Goal: Contribute content: Contribute content

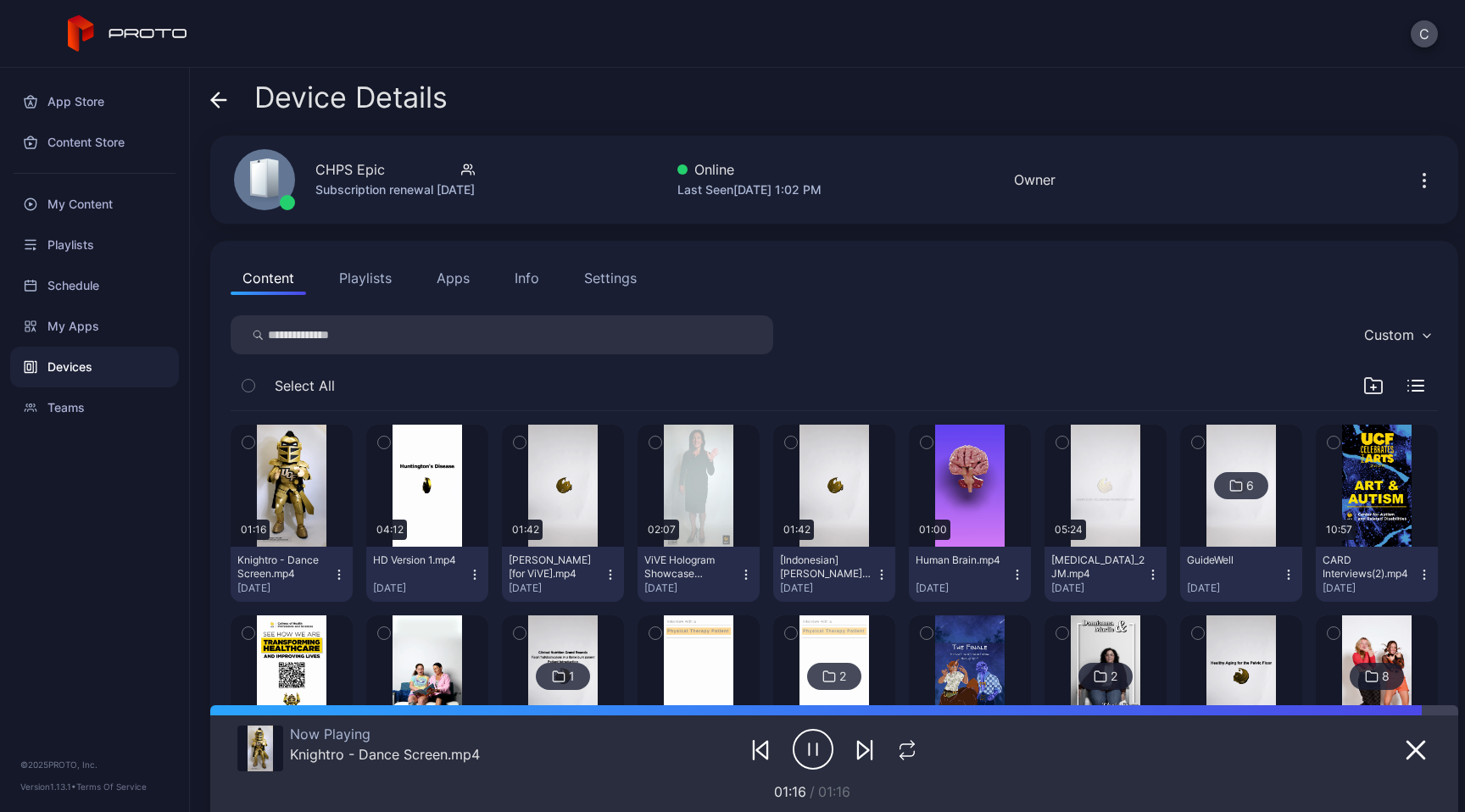
click at [809, 750] on icon "button" at bounding box center [812, 749] width 41 height 42
click at [1405, 744] on icon "button" at bounding box center [1416, 750] width 21 height 21
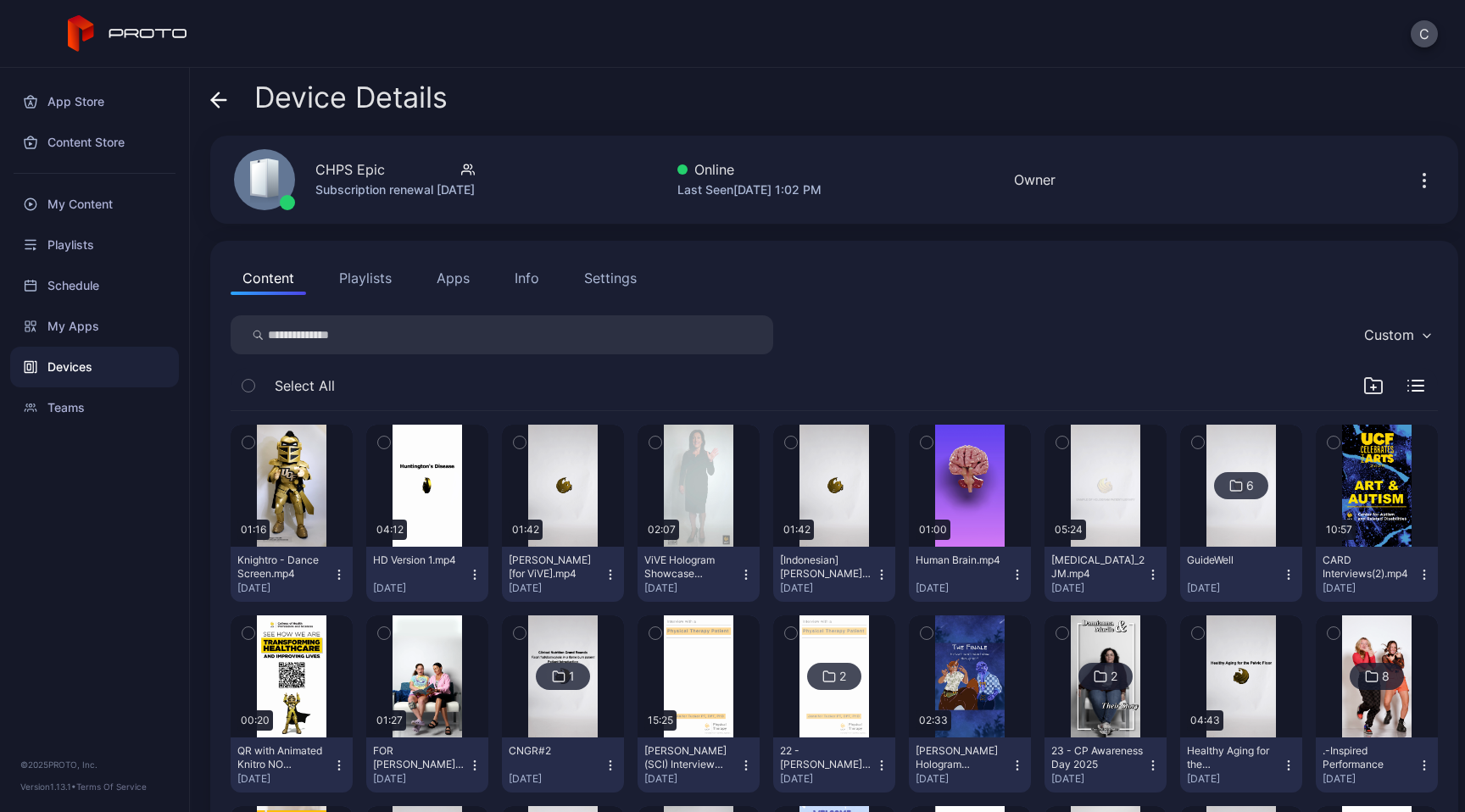
click at [247, 437] on icon "button" at bounding box center [248, 443] width 12 height 19
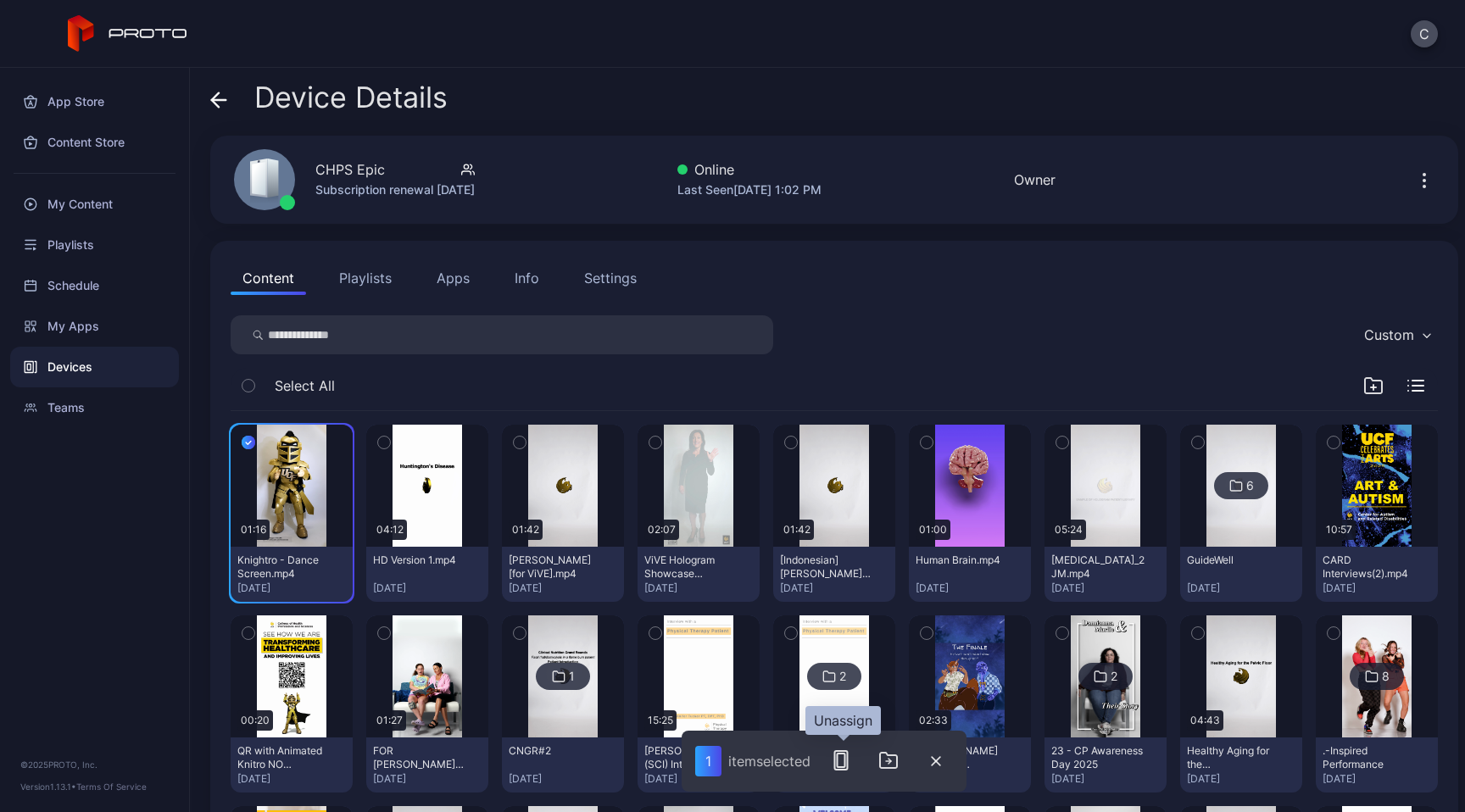
click at [843, 759] on icon "button" at bounding box center [842, 760] width 21 height 21
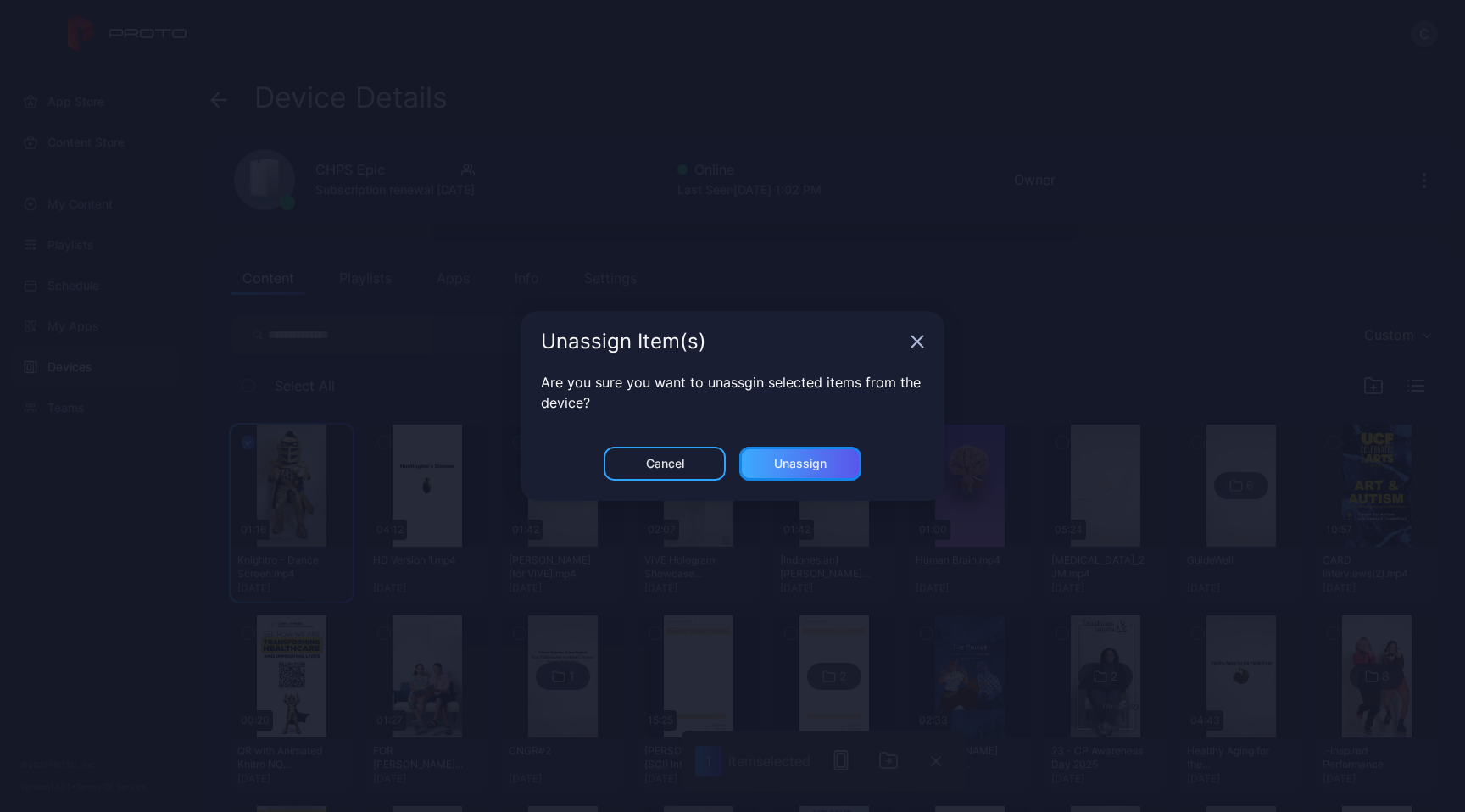
click at [788, 454] on div "Unassign" at bounding box center [800, 464] width 122 height 34
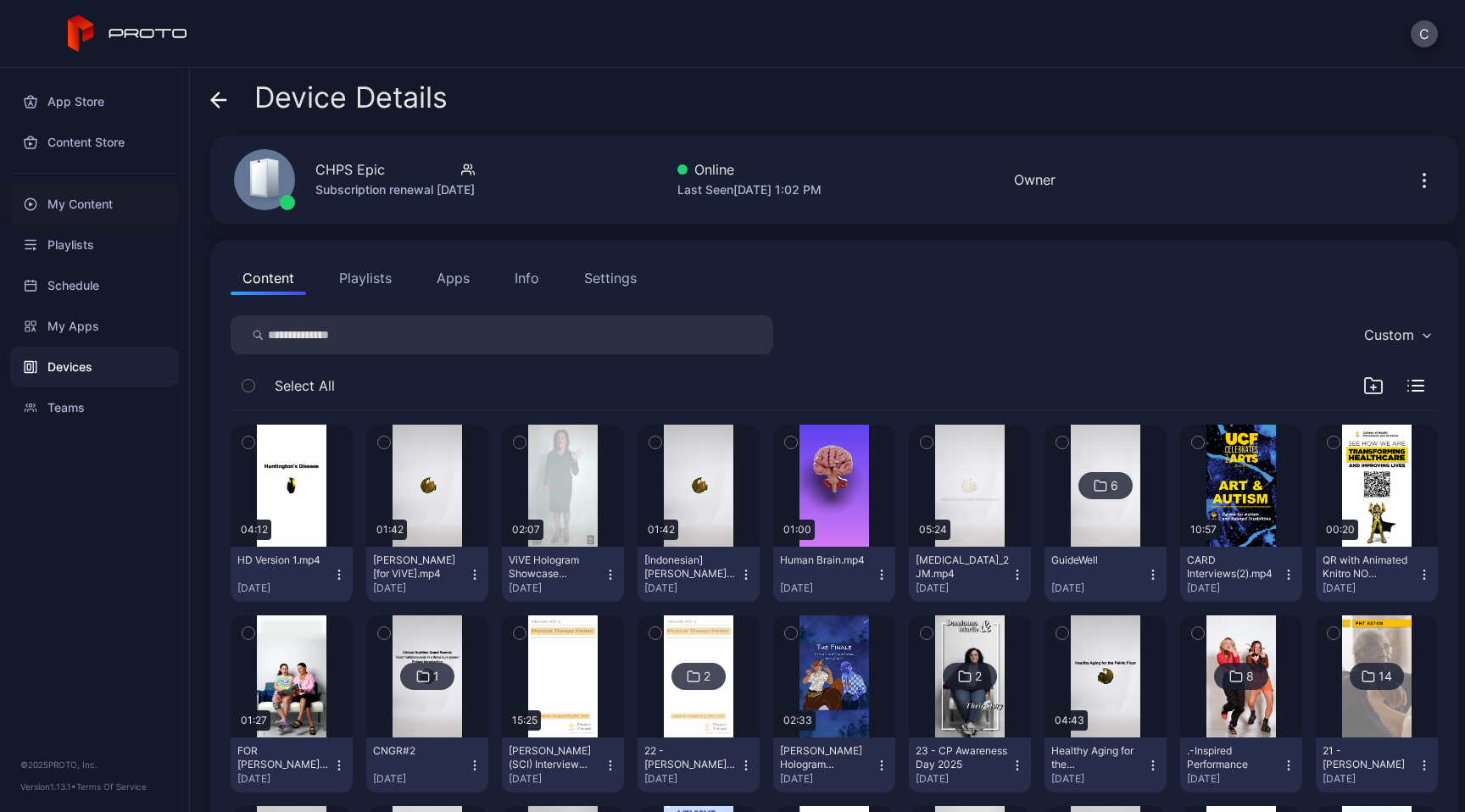
click at [97, 207] on div "My Content" at bounding box center [94, 204] width 169 height 41
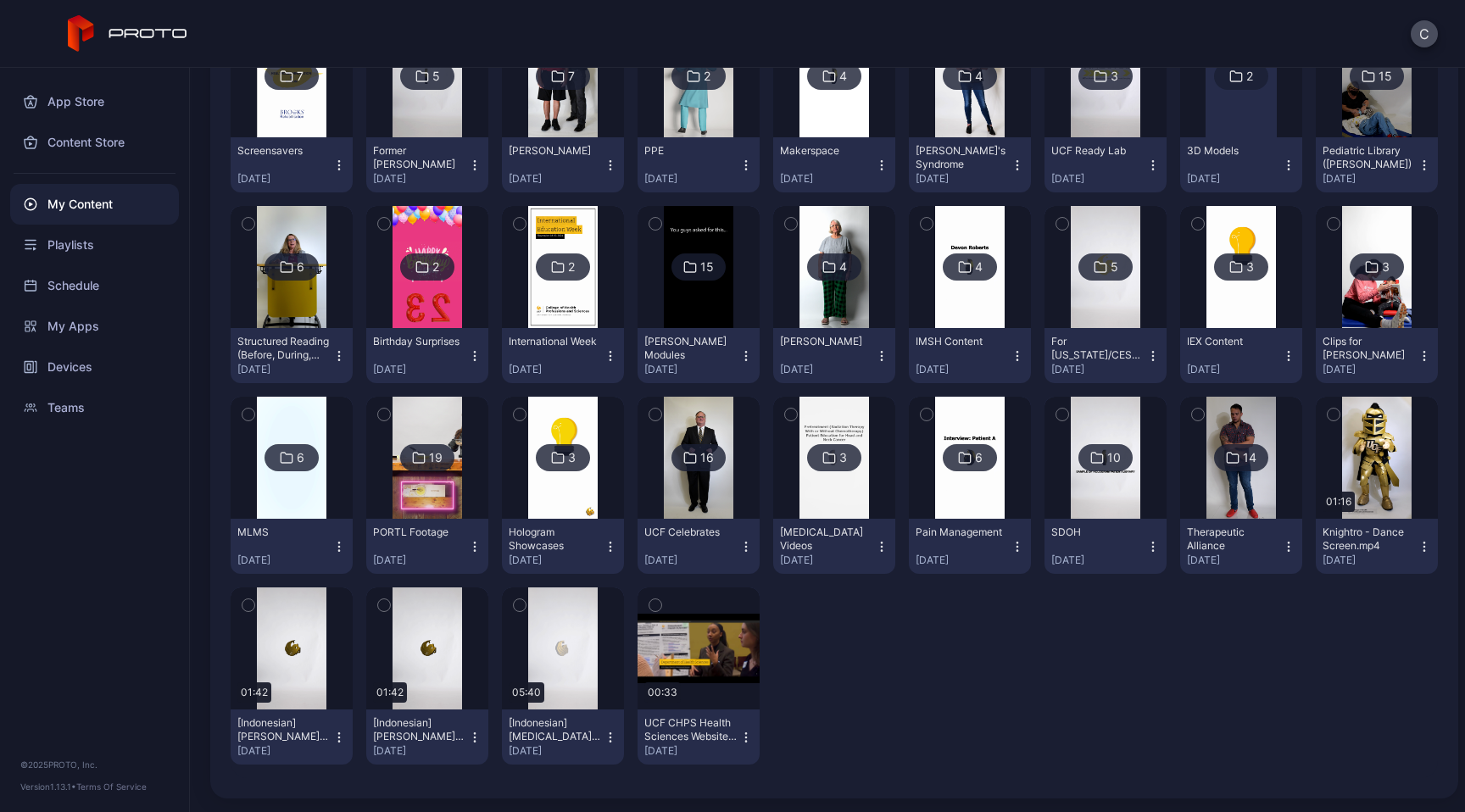
scroll to position [863, 0]
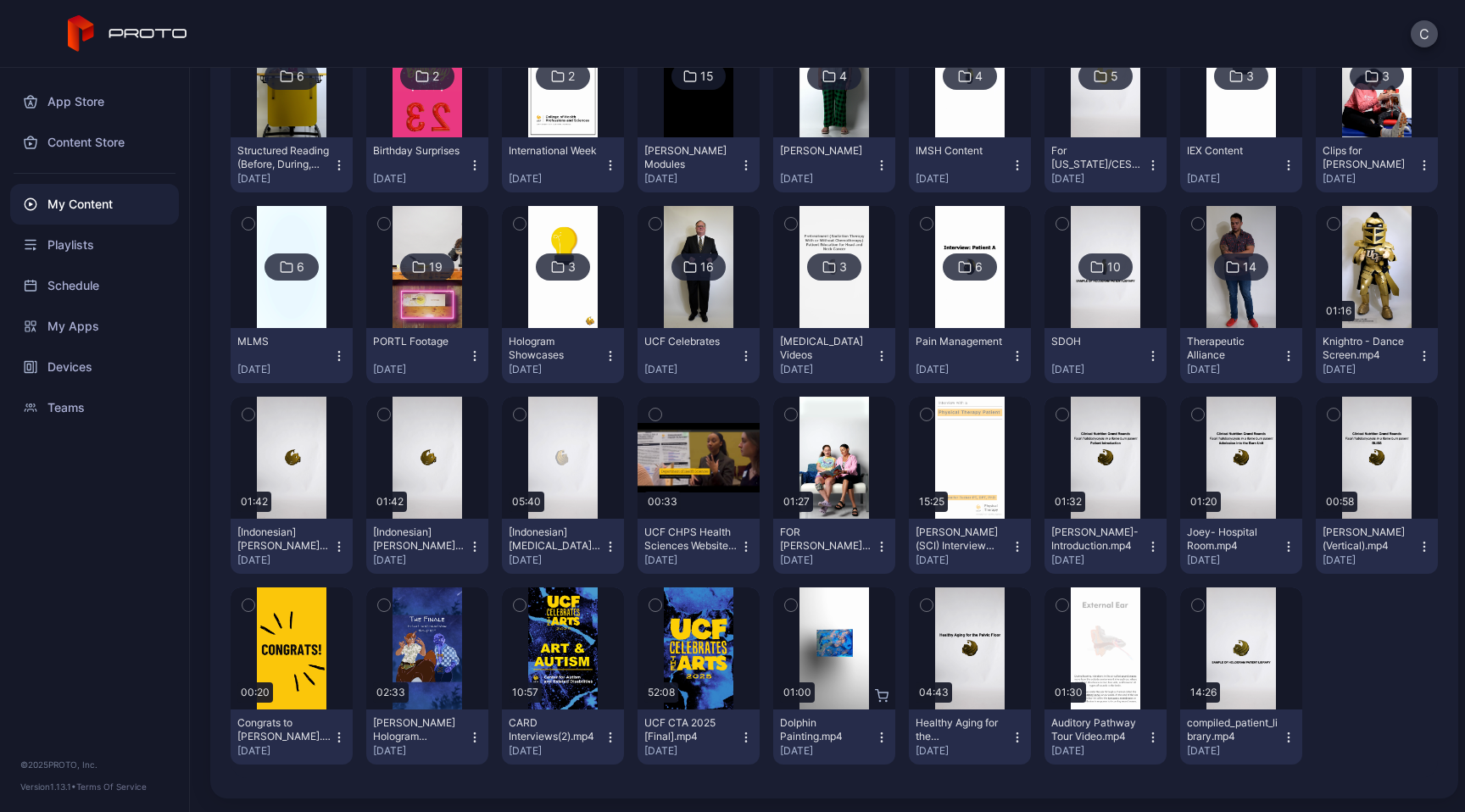
click at [1331, 224] on icon "button" at bounding box center [1333, 224] width 4 height 3
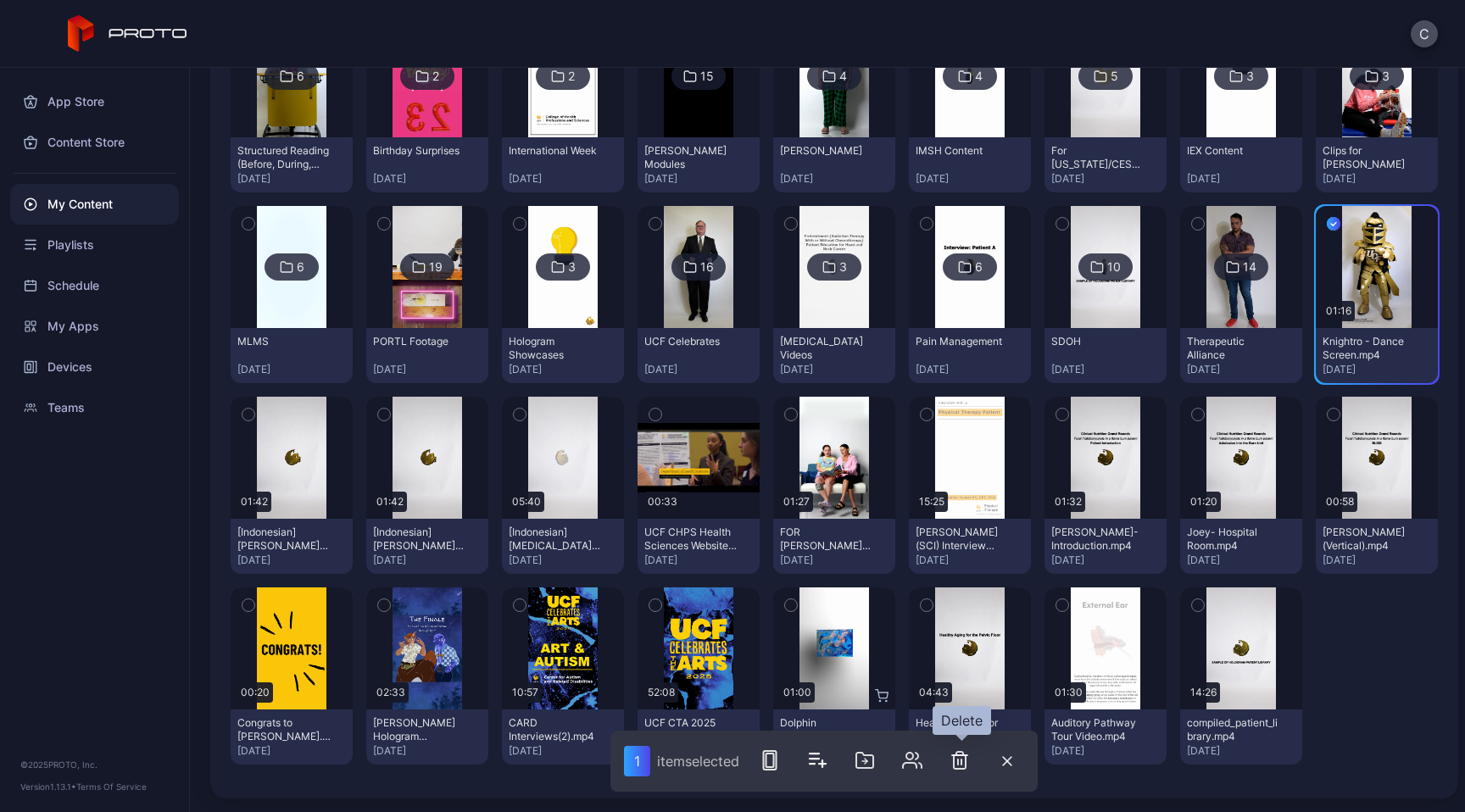
click at [954, 764] on icon "button" at bounding box center [960, 760] width 21 height 21
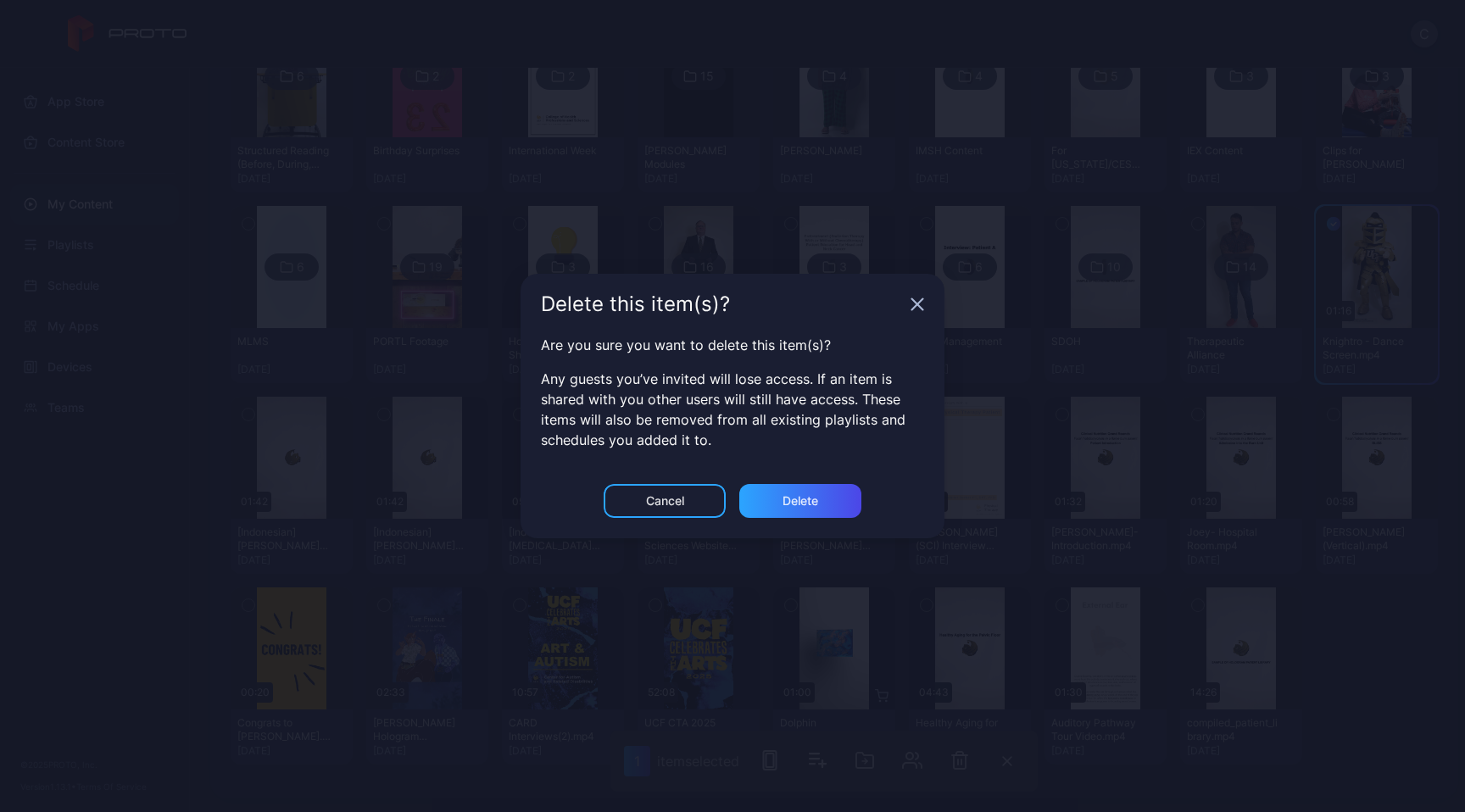
click at [792, 521] on div "Cancel Delete" at bounding box center [732, 510] width 424 height 54
click at [793, 511] on div "Delete" at bounding box center [800, 500] width 122 height 34
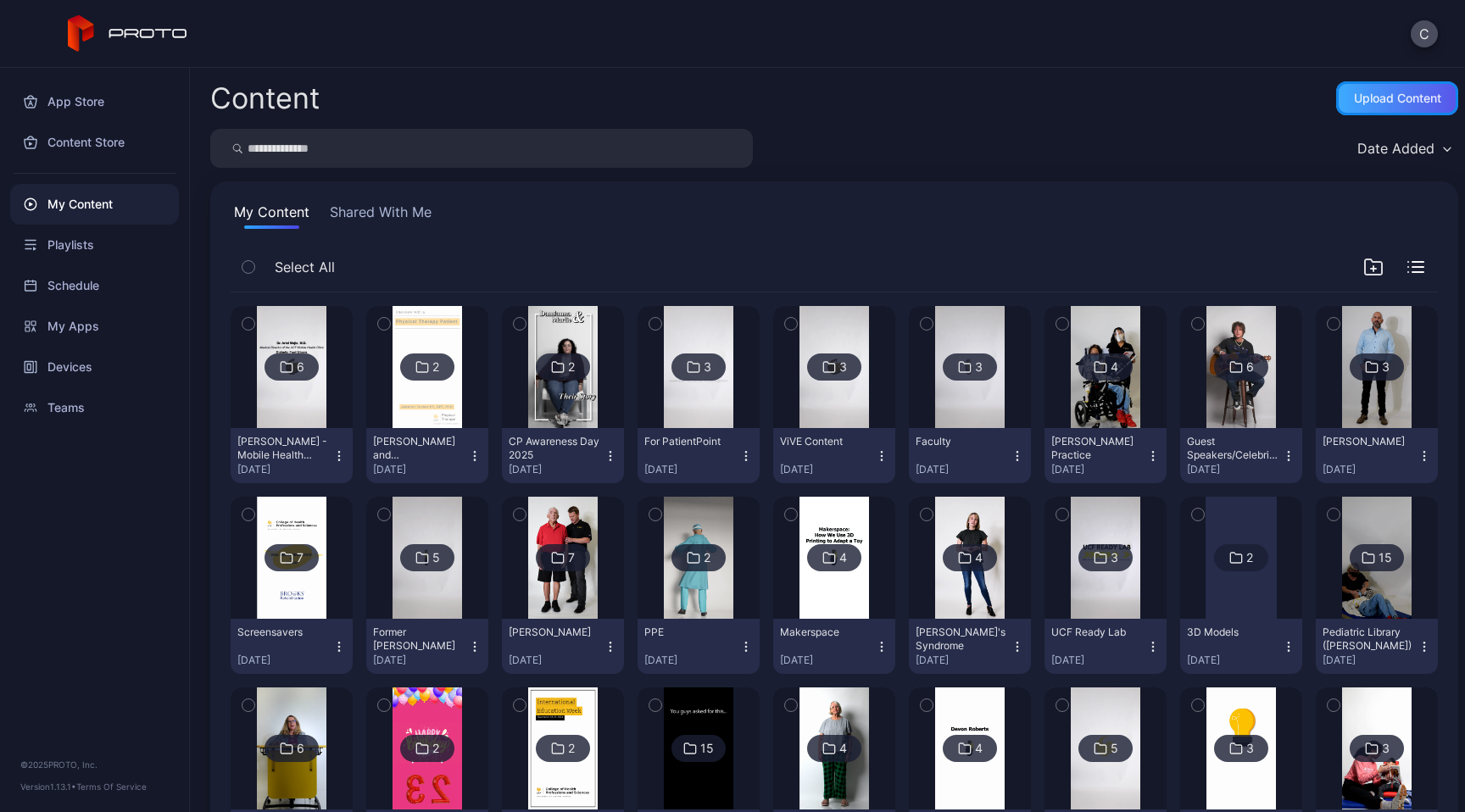
click at [1354, 103] on div "Upload Content" at bounding box center [1397, 98] width 87 height 13
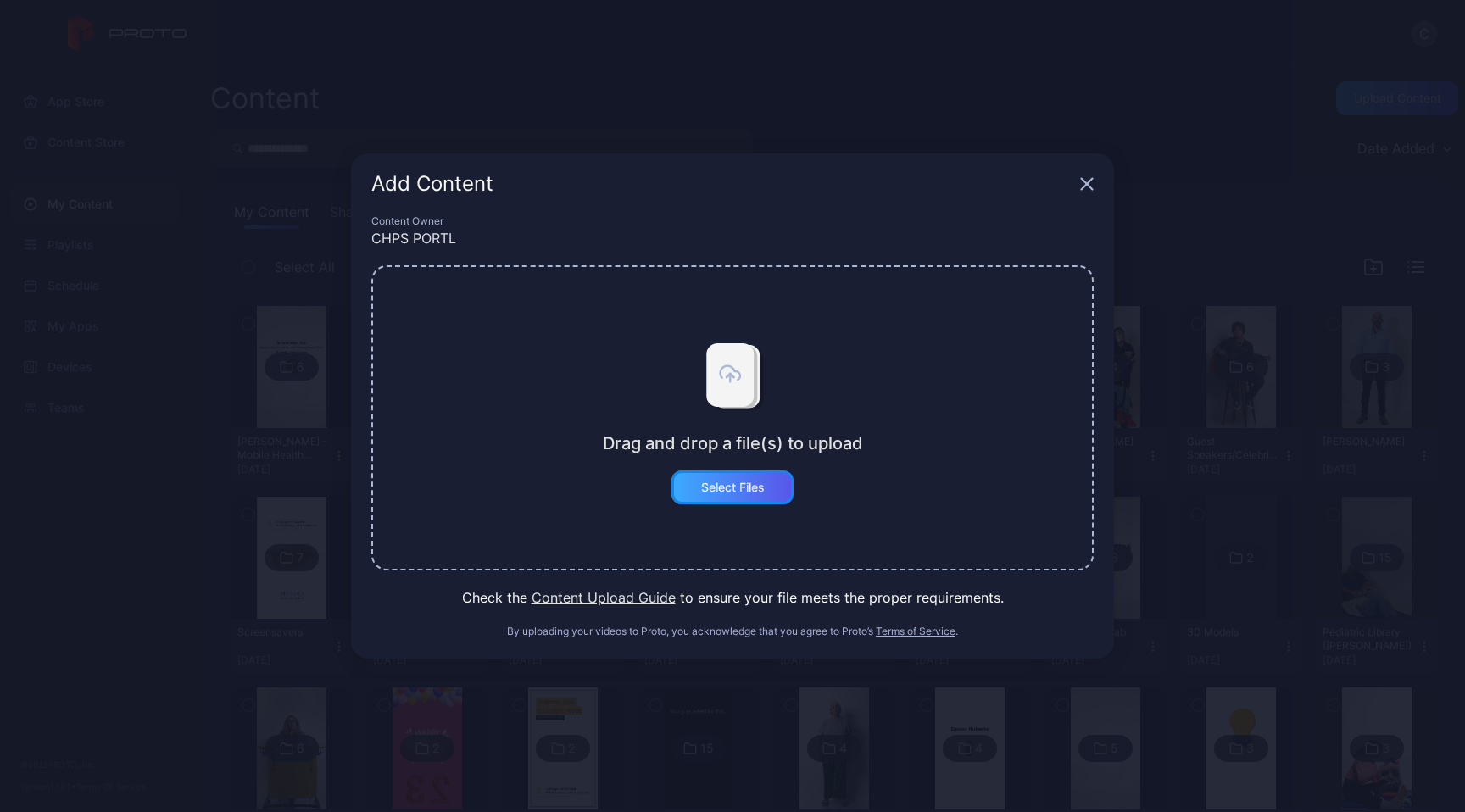
click at [710, 498] on div "Select Files" at bounding box center [732, 487] width 122 height 34
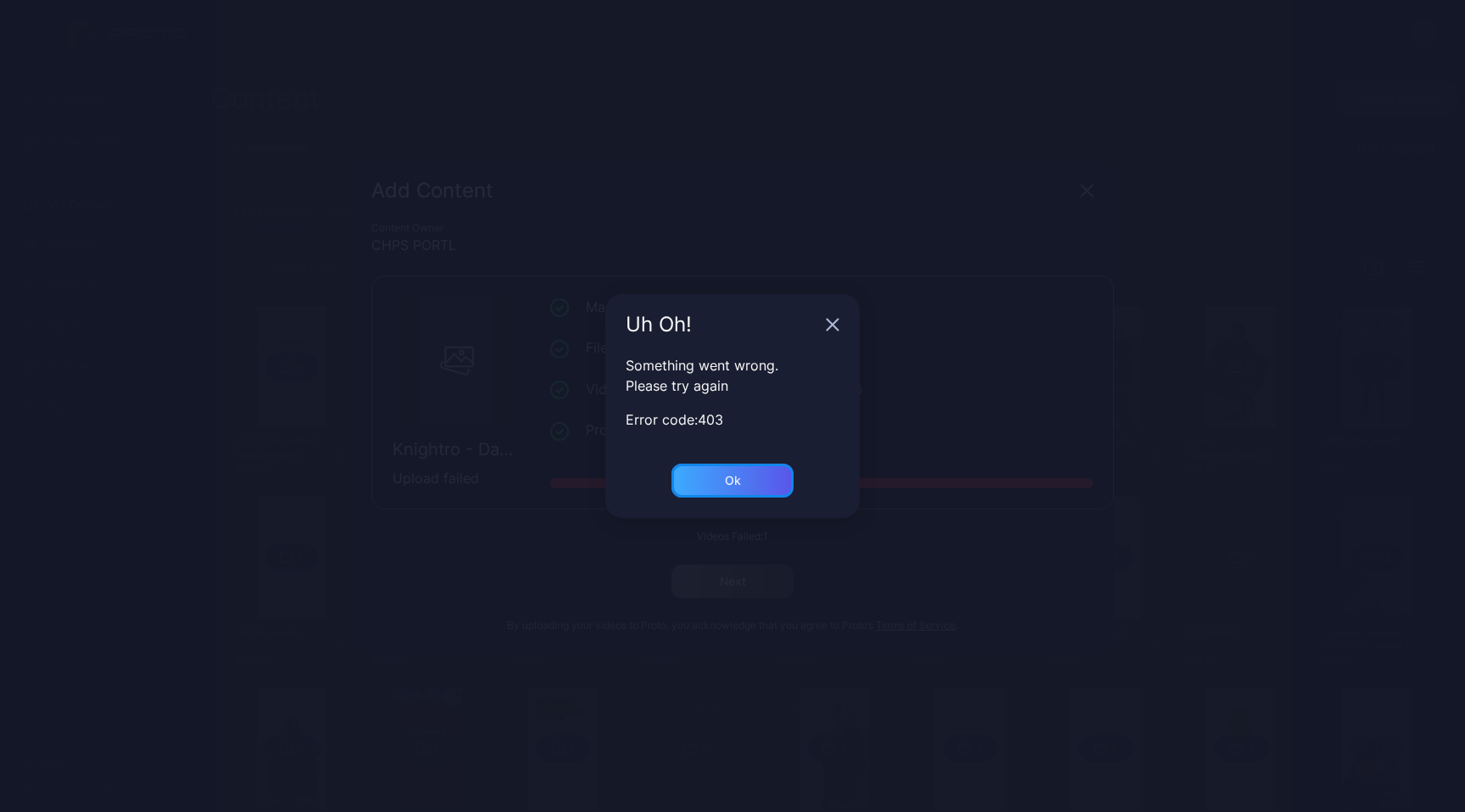
click at [739, 478] on div "Ok" at bounding box center [732, 481] width 16 height 13
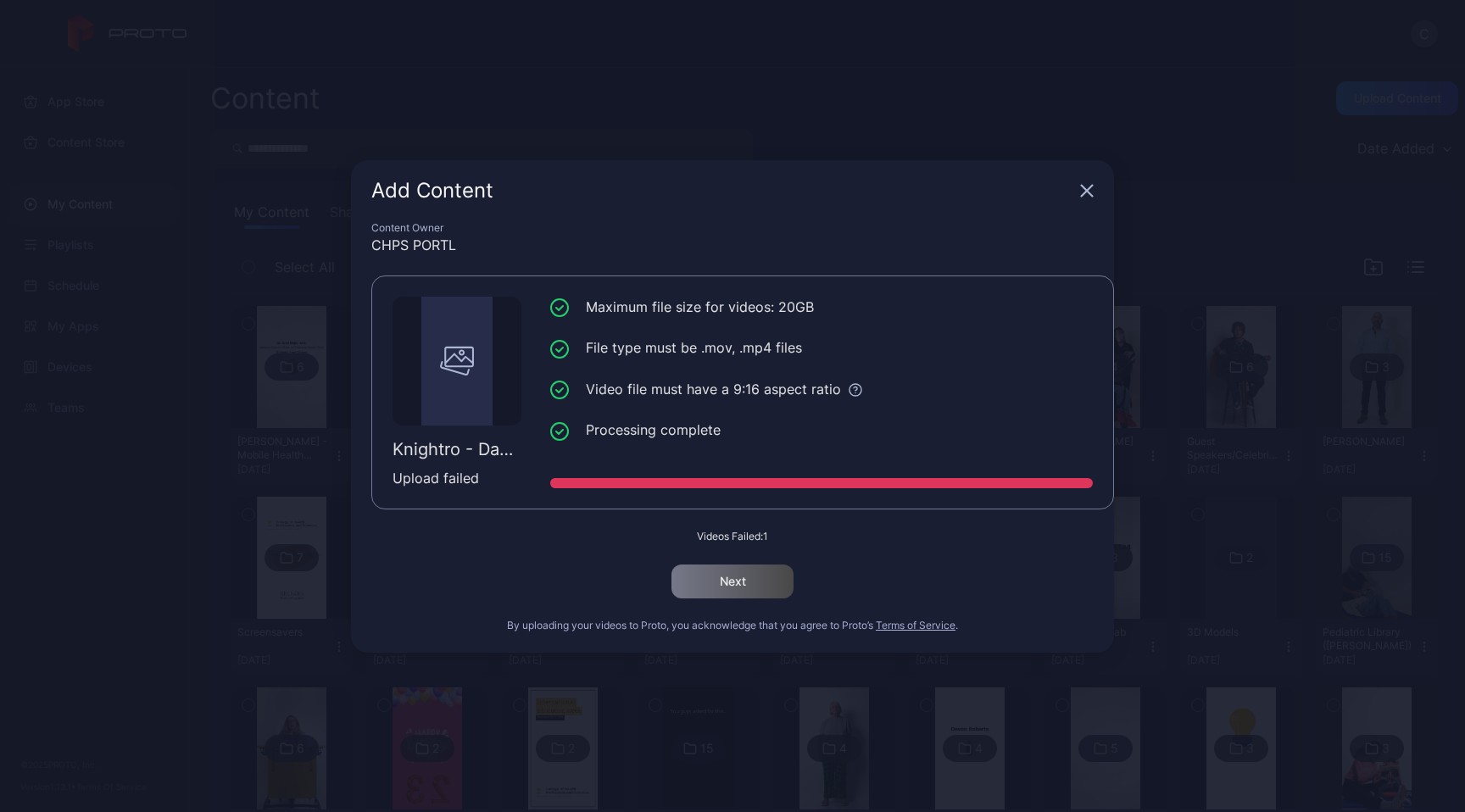
click at [1080, 202] on div "Add Content" at bounding box center [733, 191] width 763 height 61
click at [1080, 195] on icon "button" at bounding box center [1086, 191] width 13 height 13
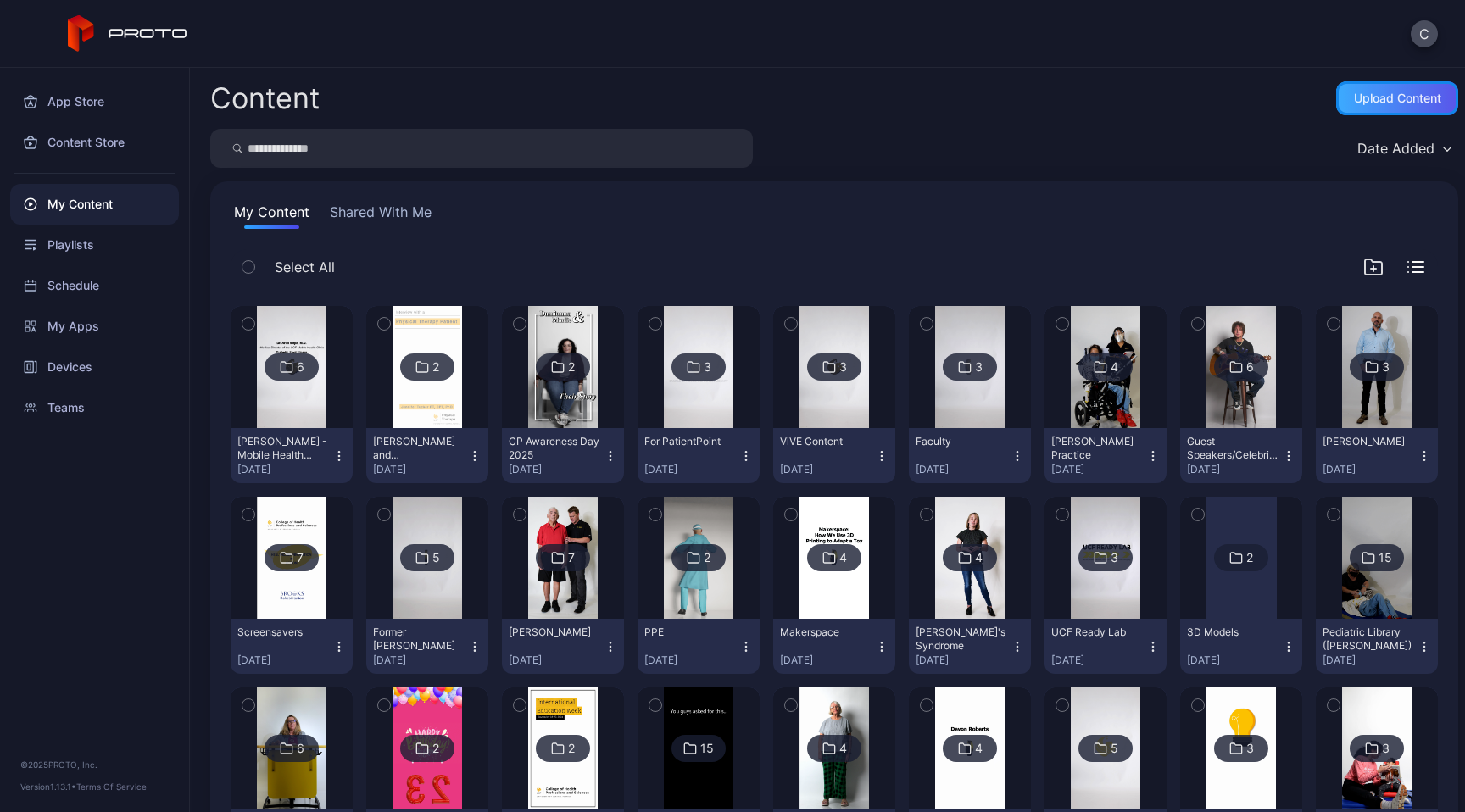
click at [1414, 103] on div "Upload Content" at bounding box center [1397, 98] width 87 height 13
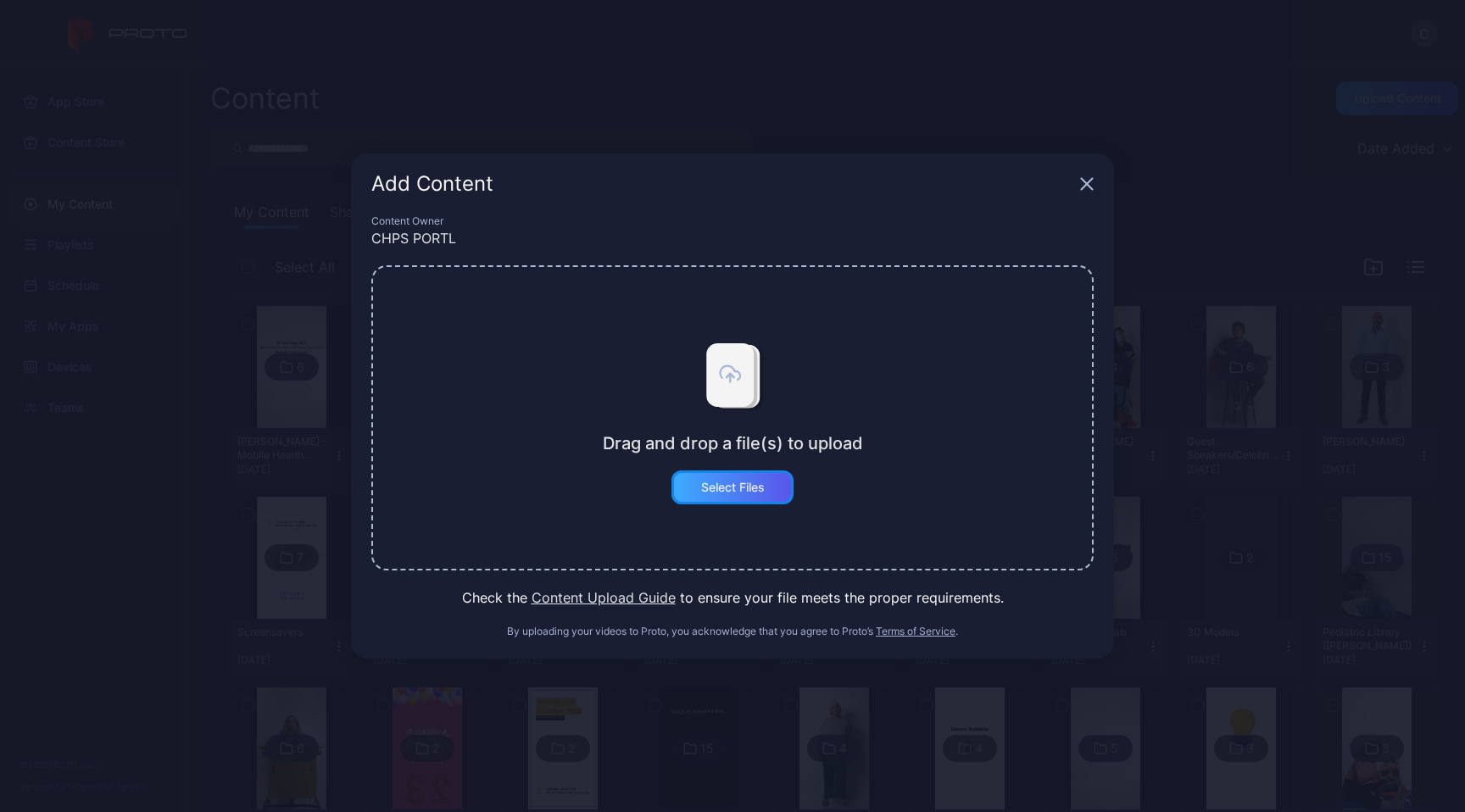
click at [748, 498] on div "Select Files" at bounding box center [732, 487] width 122 height 34
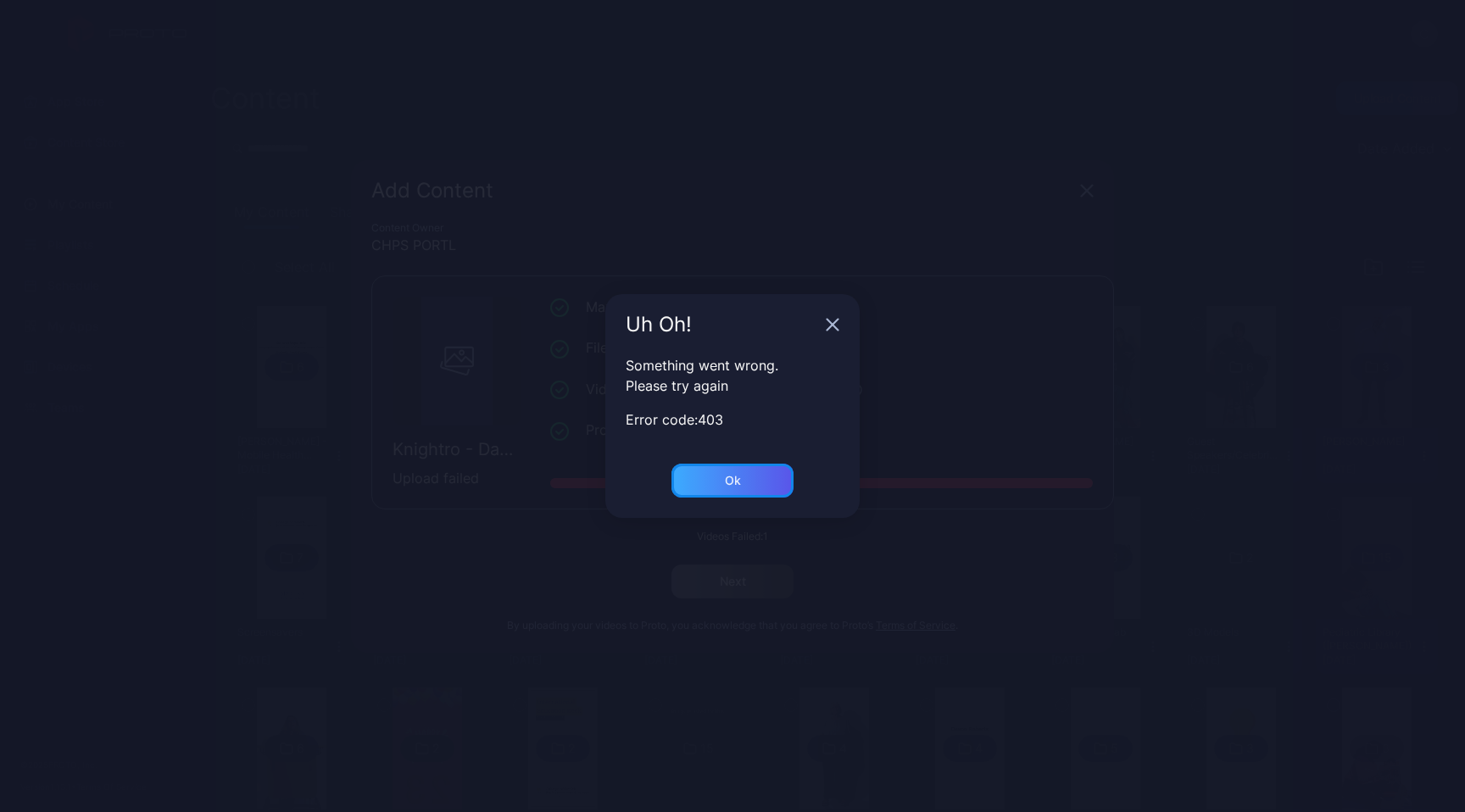
click at [730, 485] on div "Ok" at bounding box center [732, 481] width 16 height 13
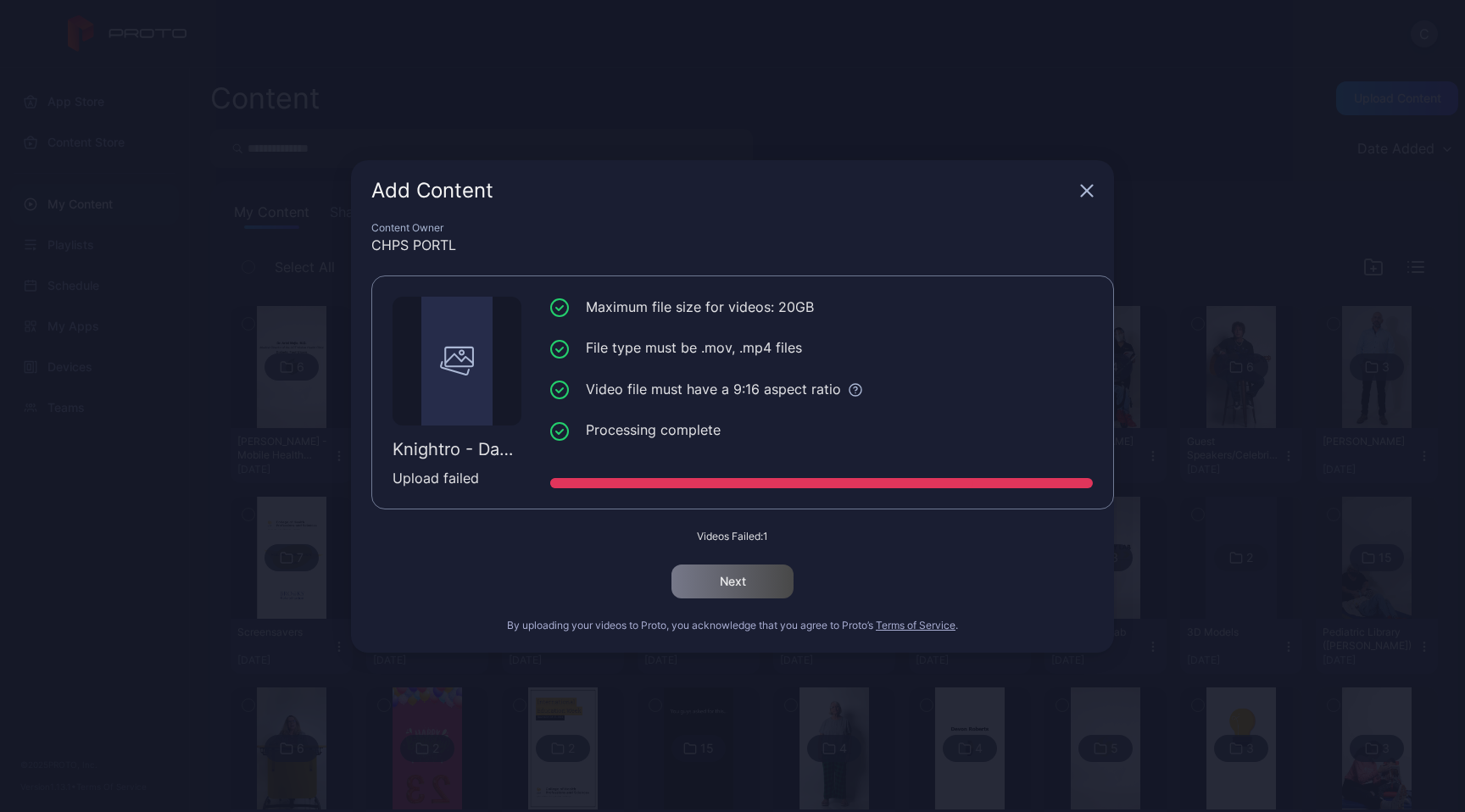
click at [1089, 194] on icon "button" at bounding box center [1087, 191] width 11 height 11
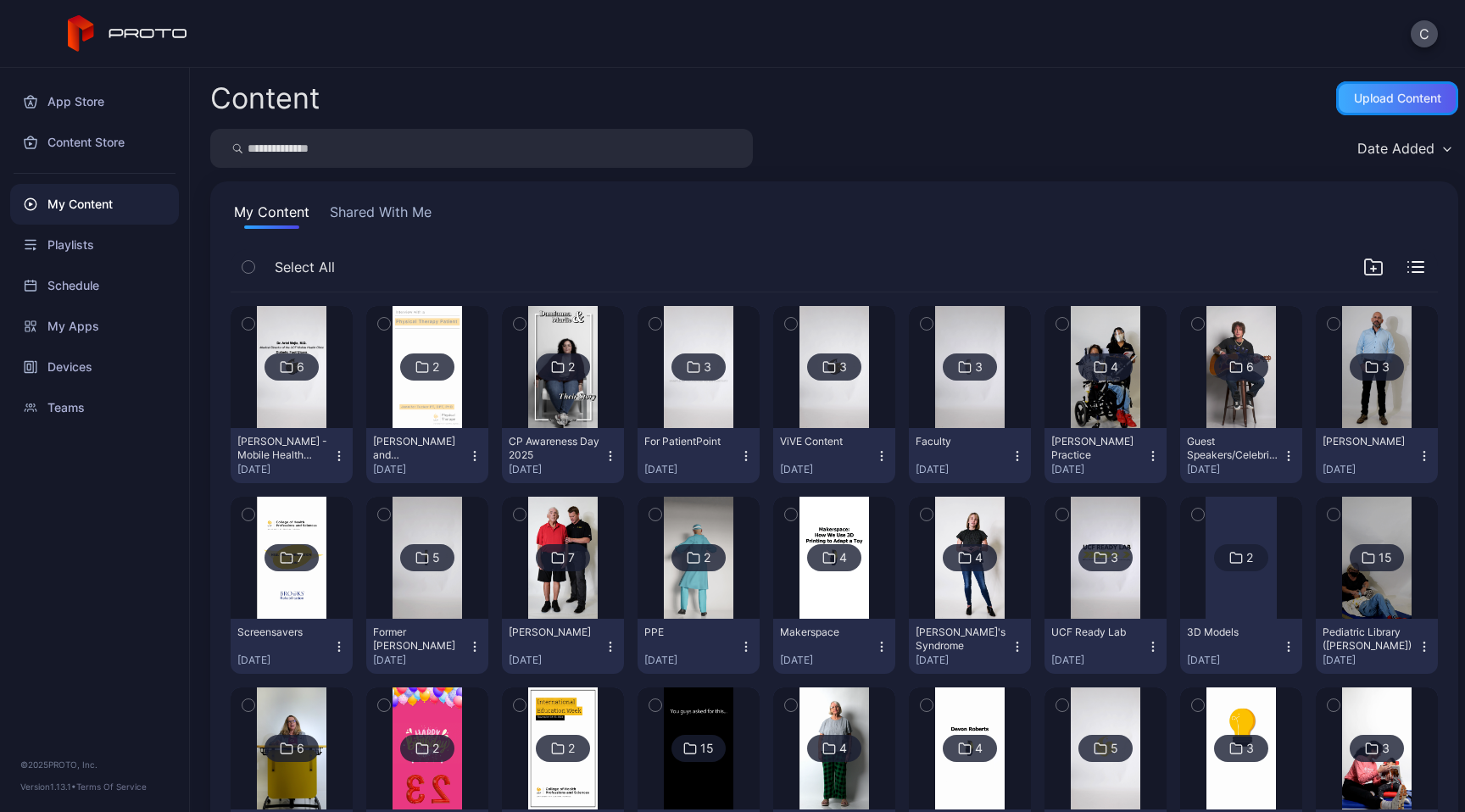
click at [1354, 110] on div "Upload Content" at bounding box center [1396, 98] width 122 height 34
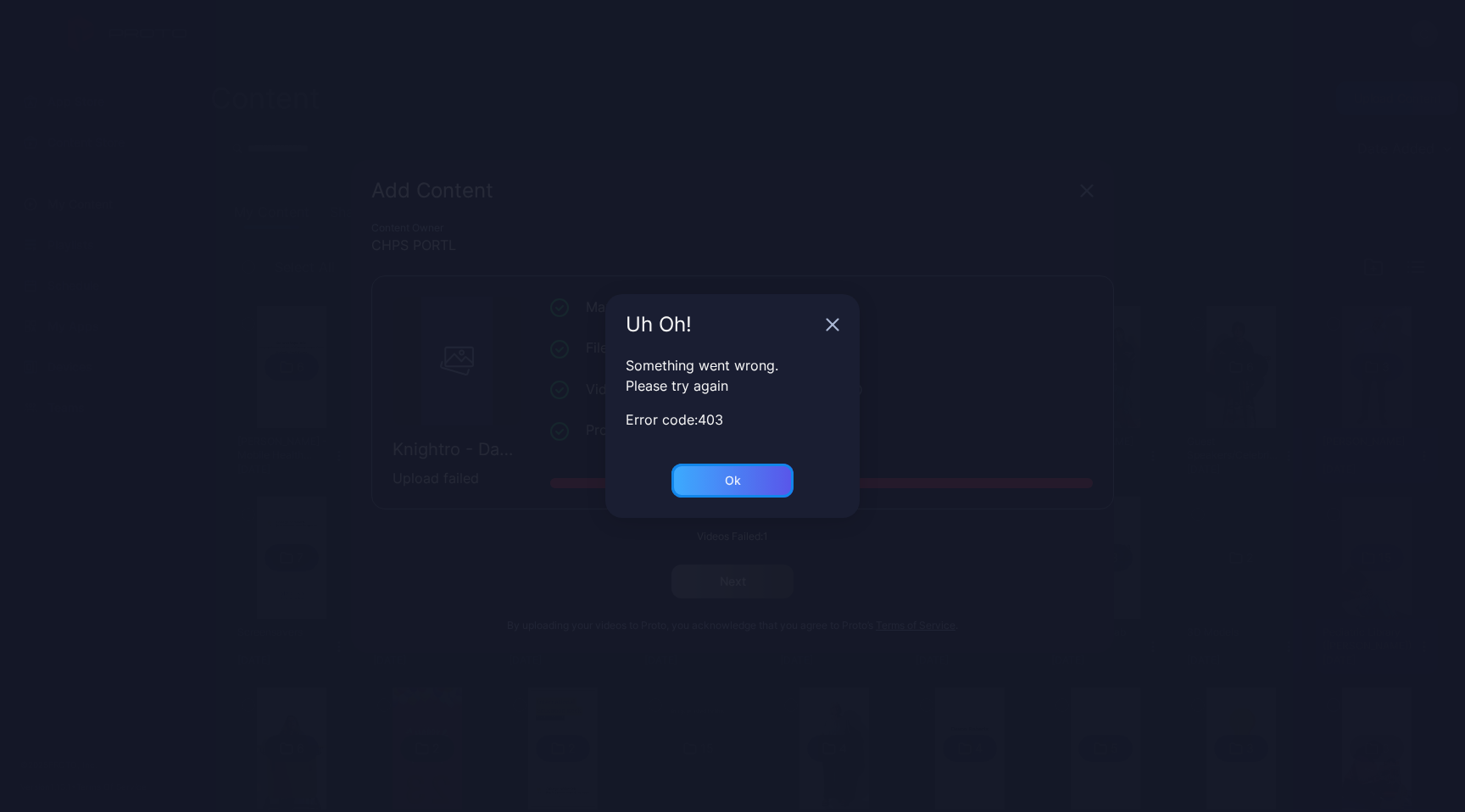
click at [741, 490] on div "Ok" at bounding box center [732, 481] width 122 height 34
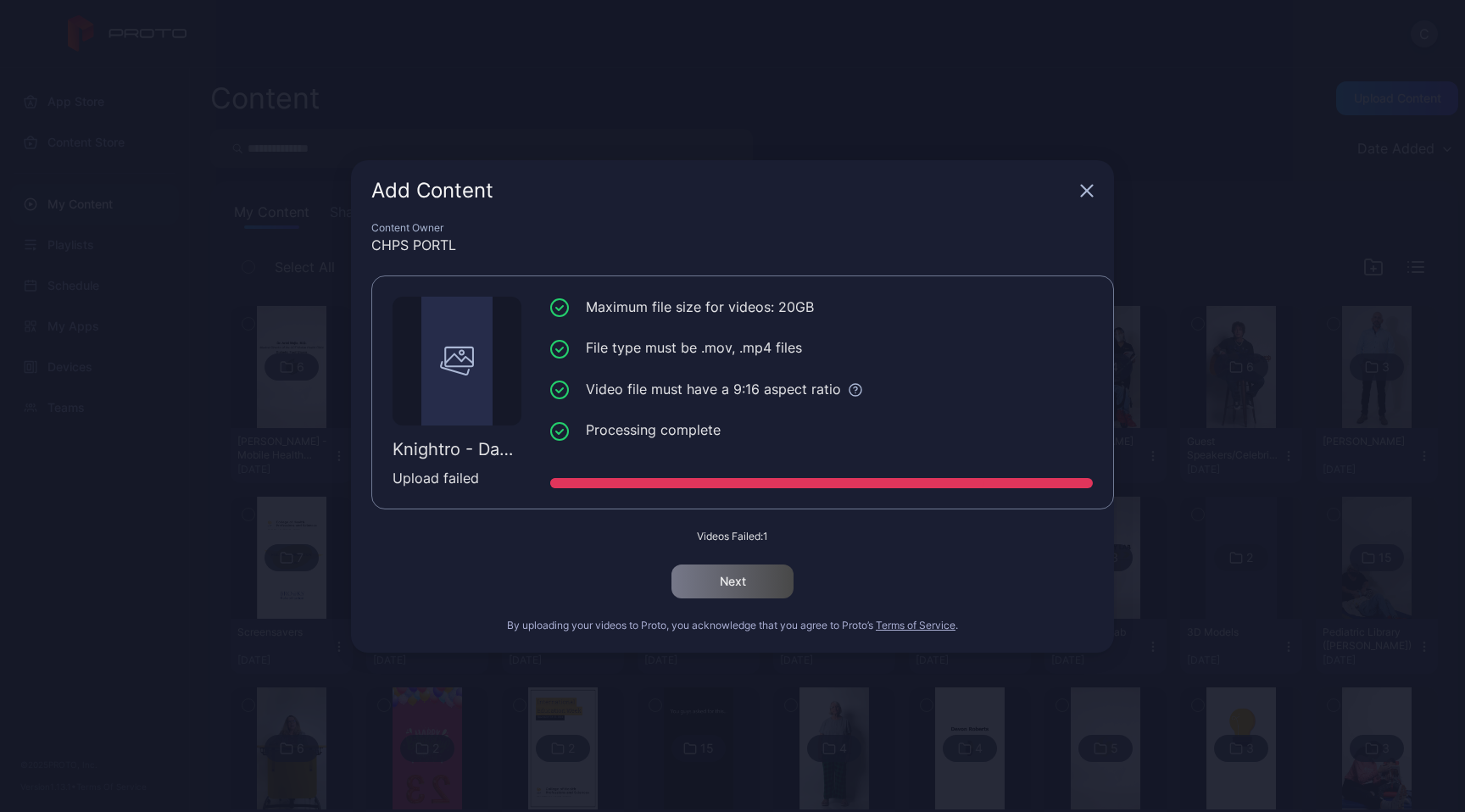
click at [1090, 178] on div "Add Content" at bounding box center [733, 191] width 763 height 61
click at [1077, 186] on div "Add Content" at bounding box center [733, 191] width 763 height 61
click at [1083, 191] on icon "button" at bounding box center [1086, 191] width 13 height 13
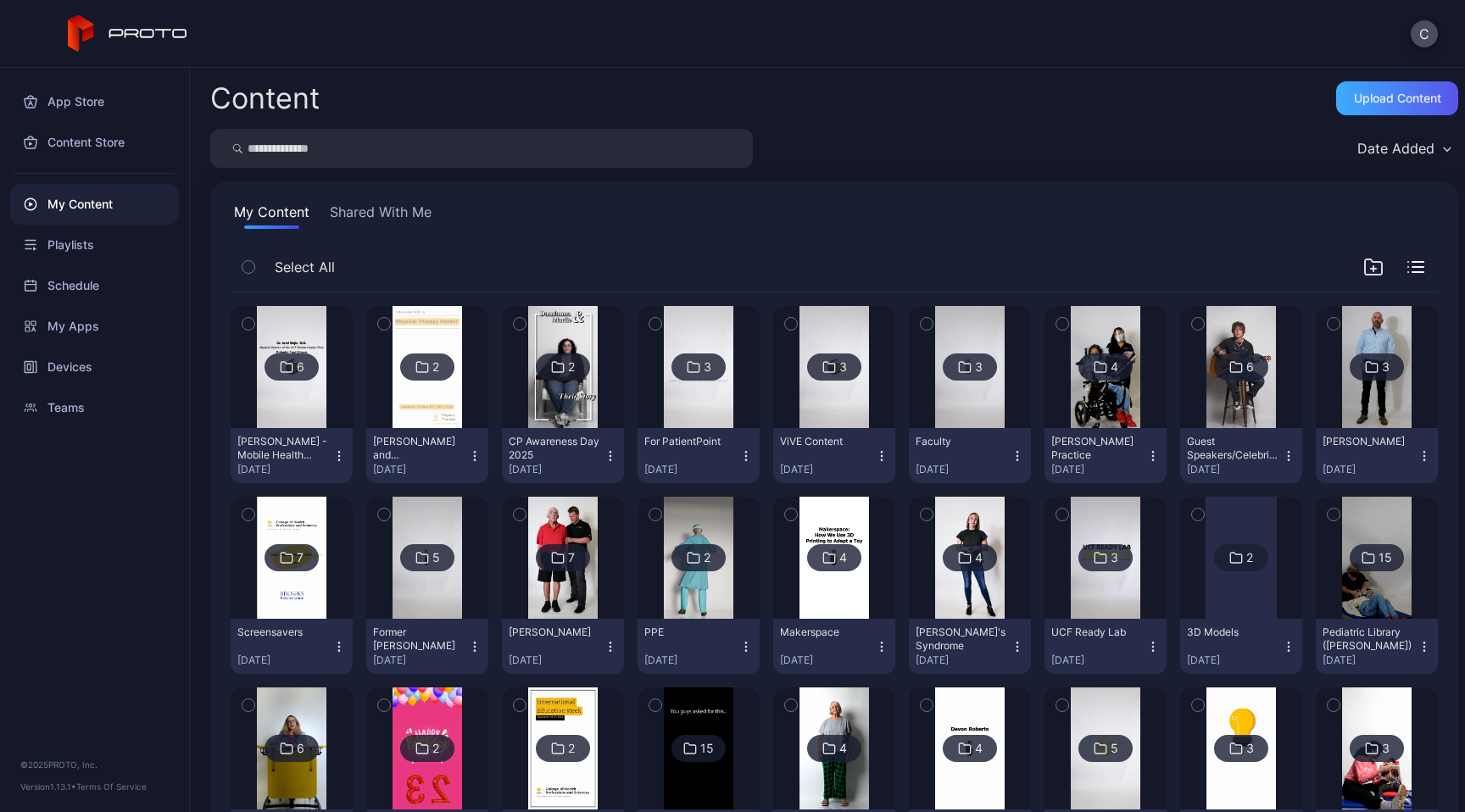
click at [1375, 103] on div "Upload Content" at bounding box center [1397, 98] width 87 height 13
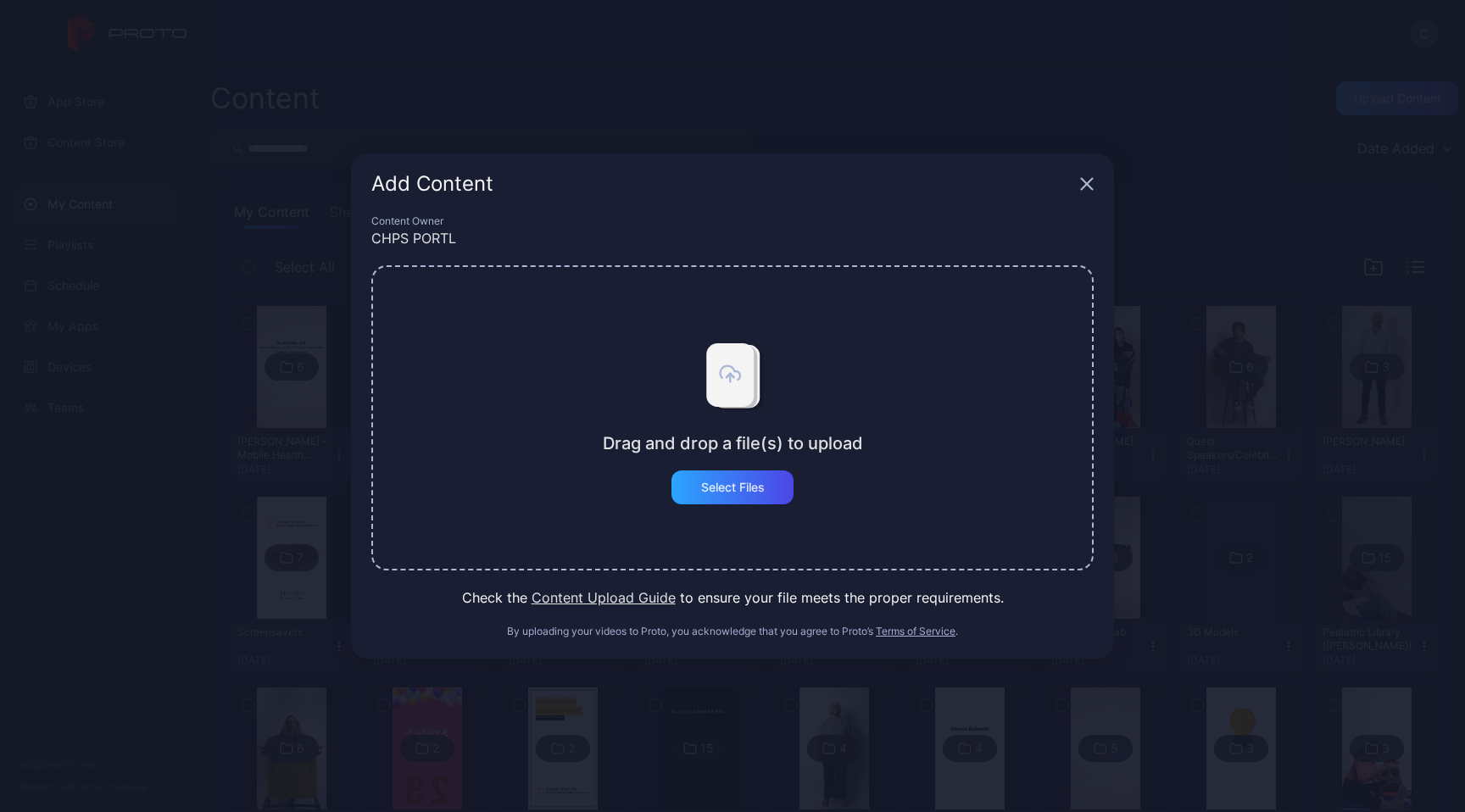
click at [1375, 103] on div "Add Content Content Owner CHPS PORTL Drag and drop a file(s) to upload Select F…" at bounding box center [732, 406] width 1465 height 812
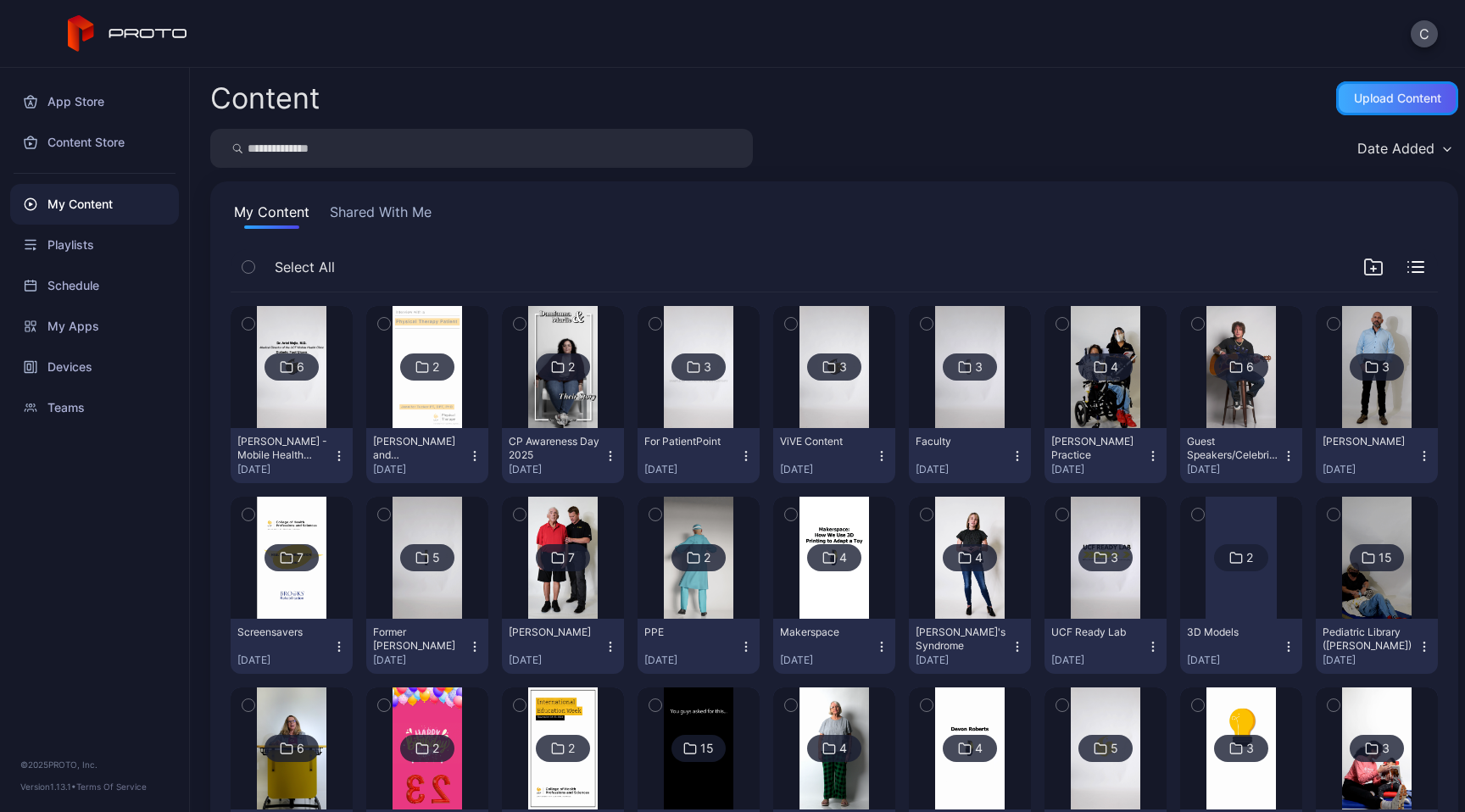
click at [1370, 88] on div "Upload Content" at bounding box center [1396, 98] width 122 height 34
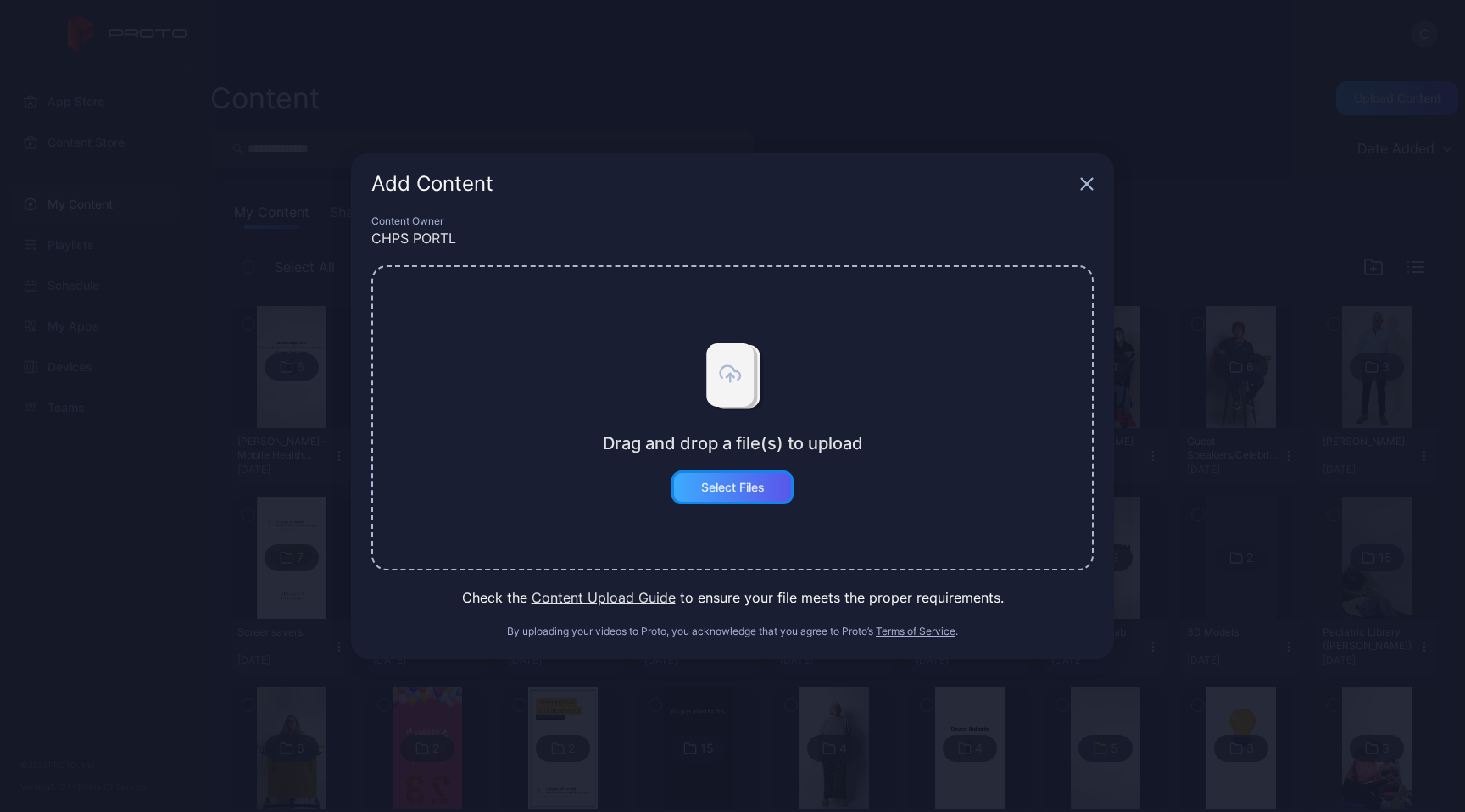
click at [749, 493] on div "Select Files" at bounding box center [732, 487] width 63 height 13
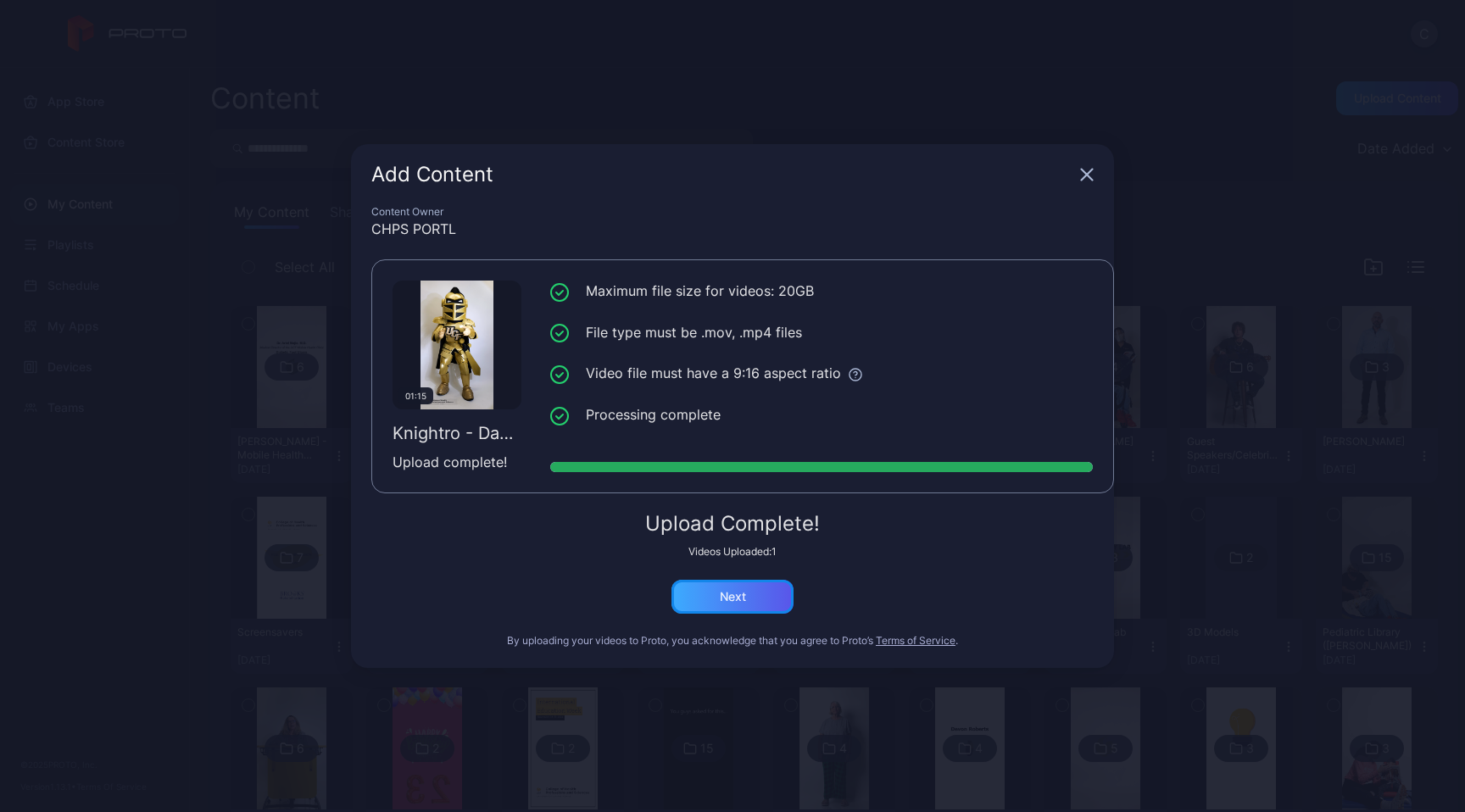
click at [712, 588] on div "Next" at bounding box center [732, 597] width 122 height 34
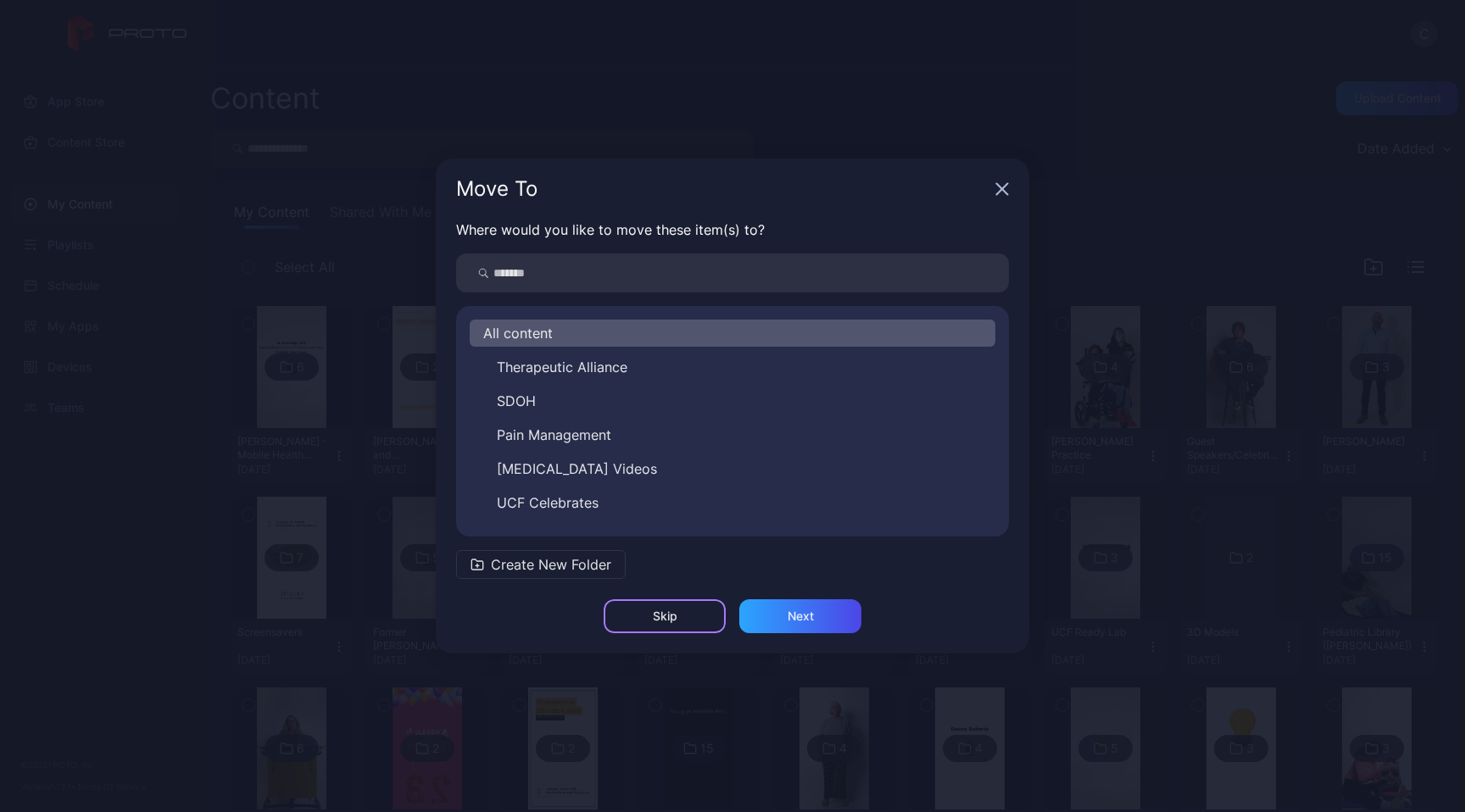
click at [689, 621] on div "Skip" at bounding box center [664, 617] width 122 height 34
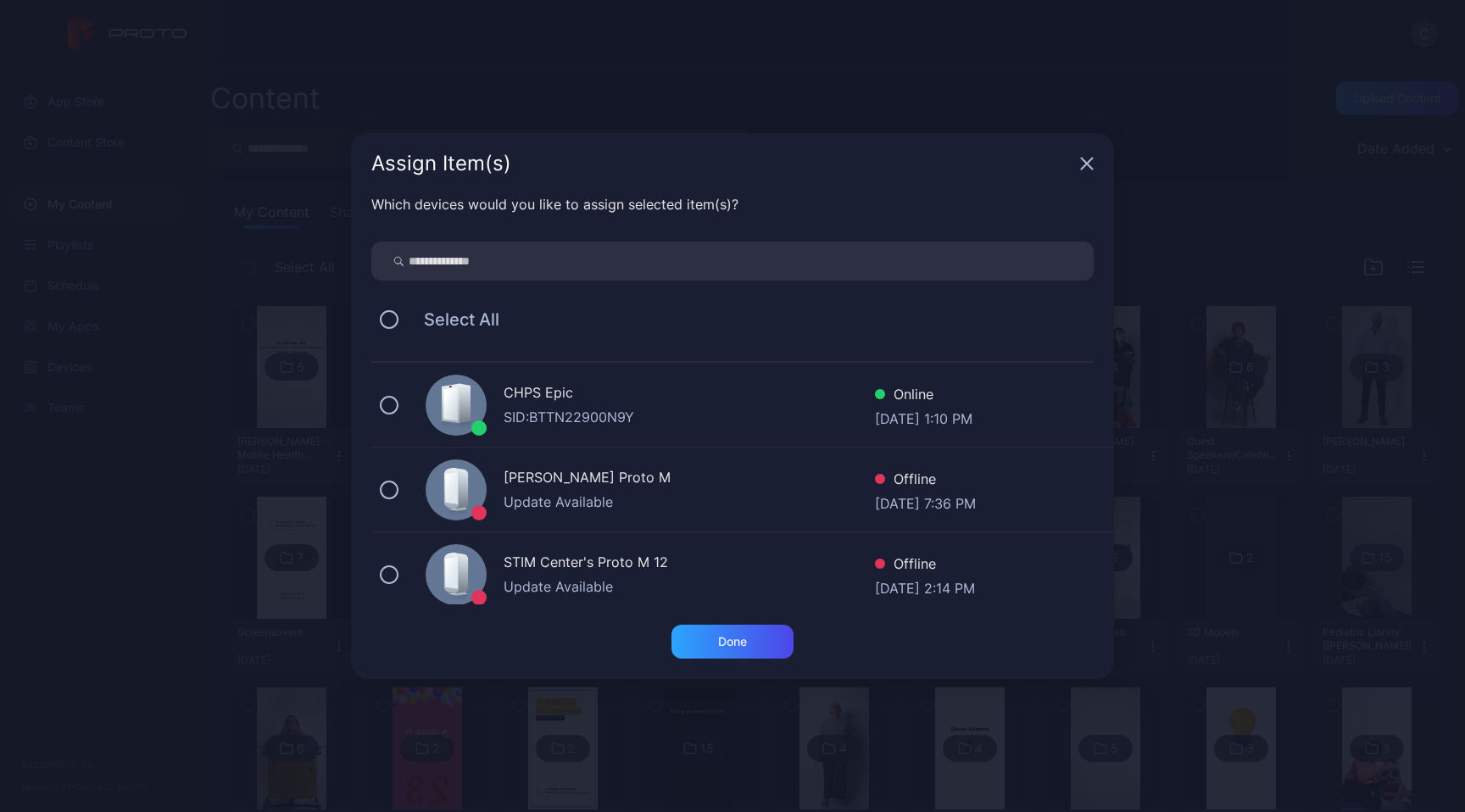
click at [625, 404] on div "CHPS Epic" at bounding box center [689, 395] width 371 height 25
click at [721, 636] on div "Done" at bounding box center [732, 641] width 29 height 13
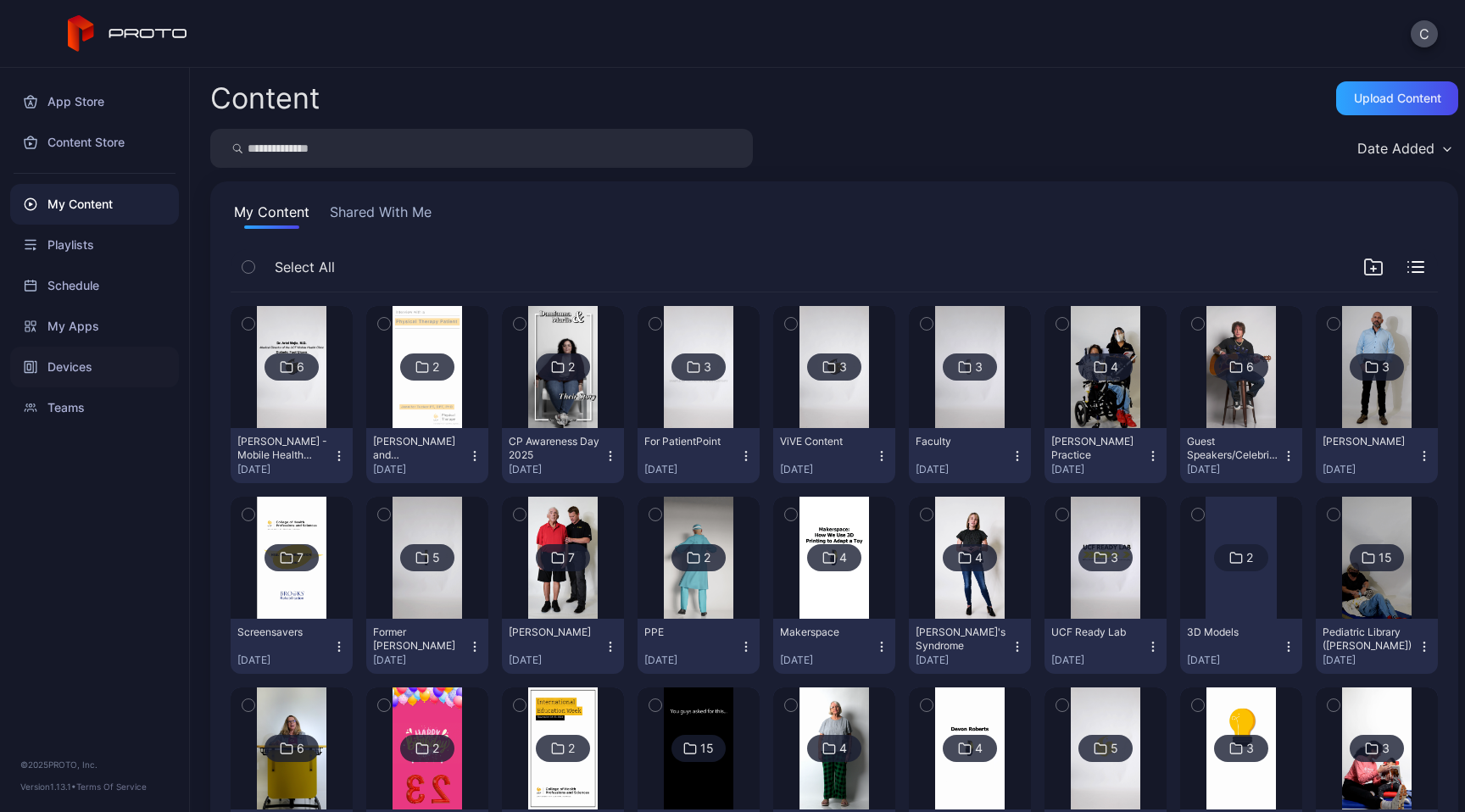
click at [85, 357] on div "Devices" at bounding box center [94, 366] width 169 height 41
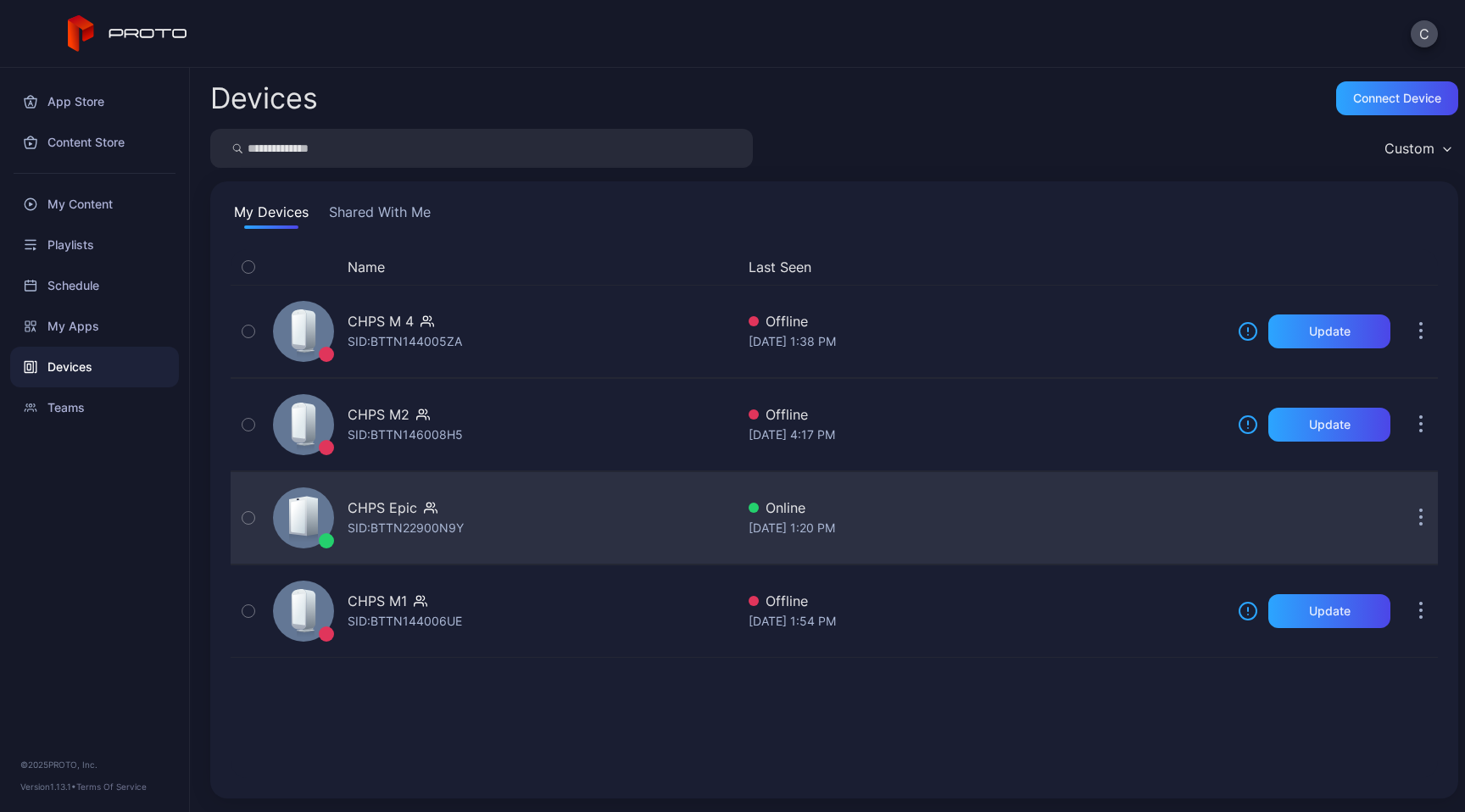
click at [381, 510] on div "CHPS Epic" at bounding box center [383, 508] width 70 height 21
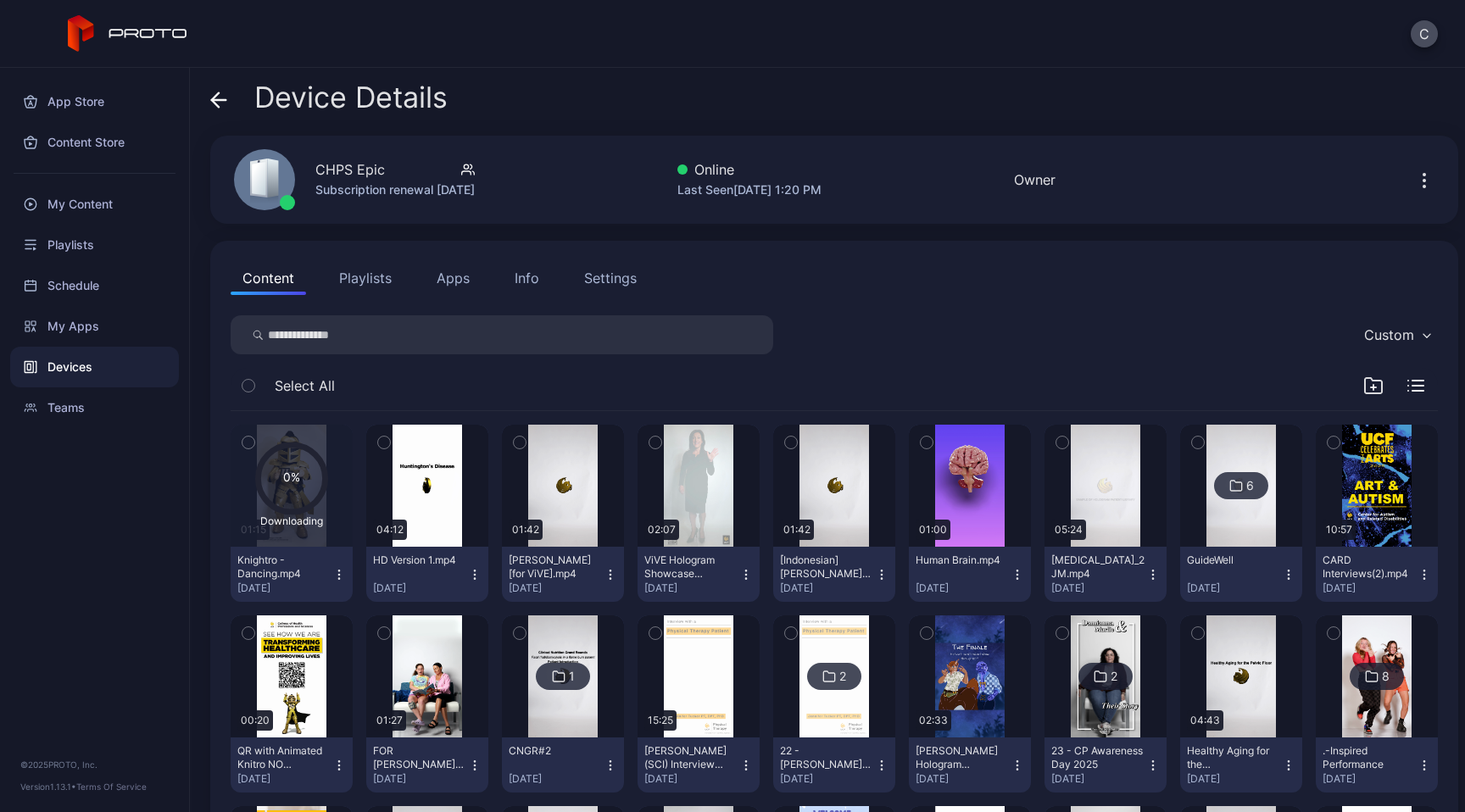
click at [287, 478] on icon at bounding box center [291, 478] width 67 height 67
click at [317, 484] on div "button" at bounding box center [291, 485] width 54 height 27
